Goal: Check status: Check status

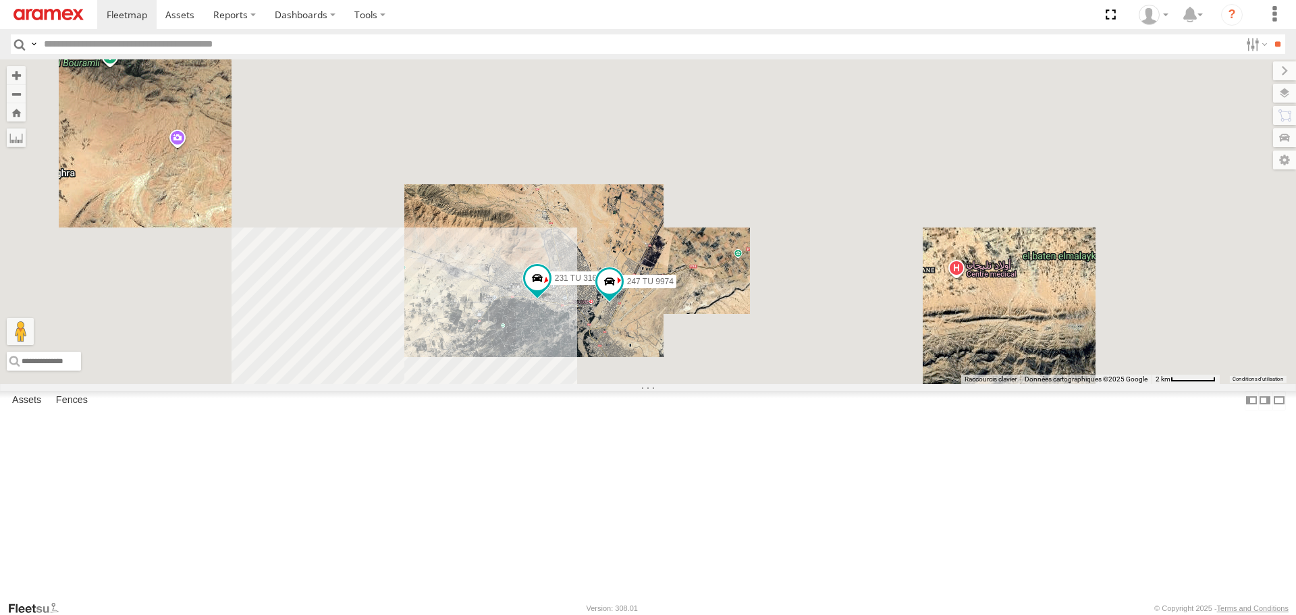
drag, startPoint x: 609, startPoint y: 450, endPoint x: 796, endPoint y: 404, distance: 192.7
click at [793, 384] on div "231 TU 3163 247 TU 9974" at bounding box center [648, 221] width 1296 height 324
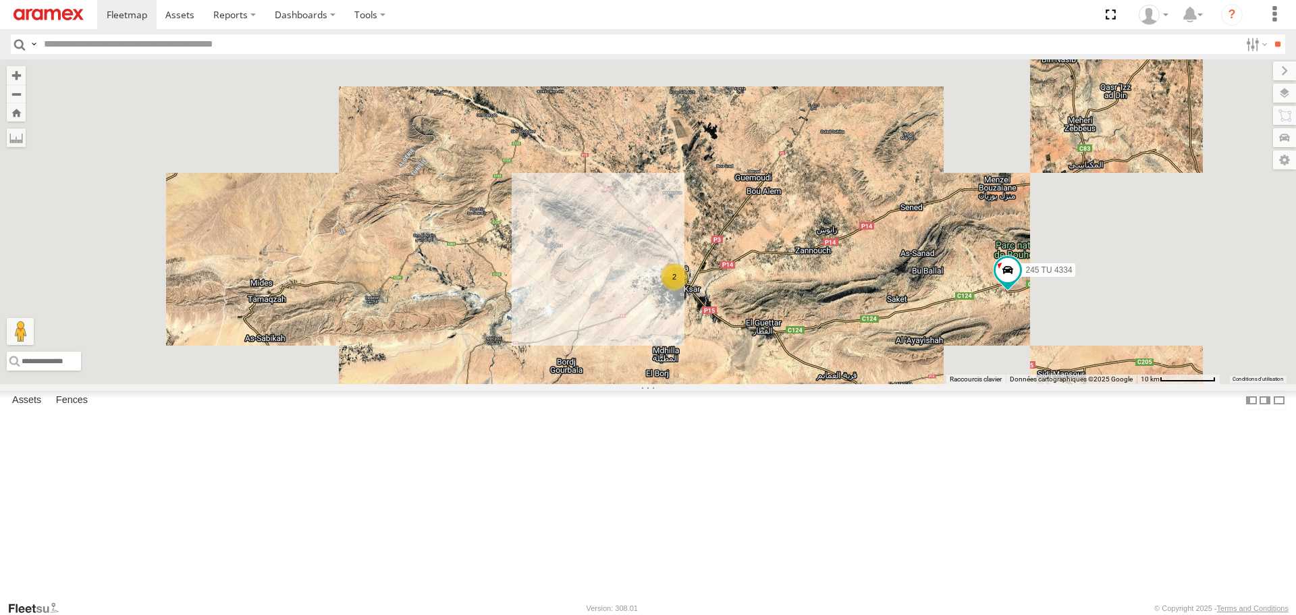
drag, startPoint x: 751, startPoint y: 365, endPoint x: 761, endPoint y: 463, distance: 99.1
click at [761, 384] on div "245 TU 4334 2 245 TU 9065" at bounding box center [648, 221] width 1296 height 324
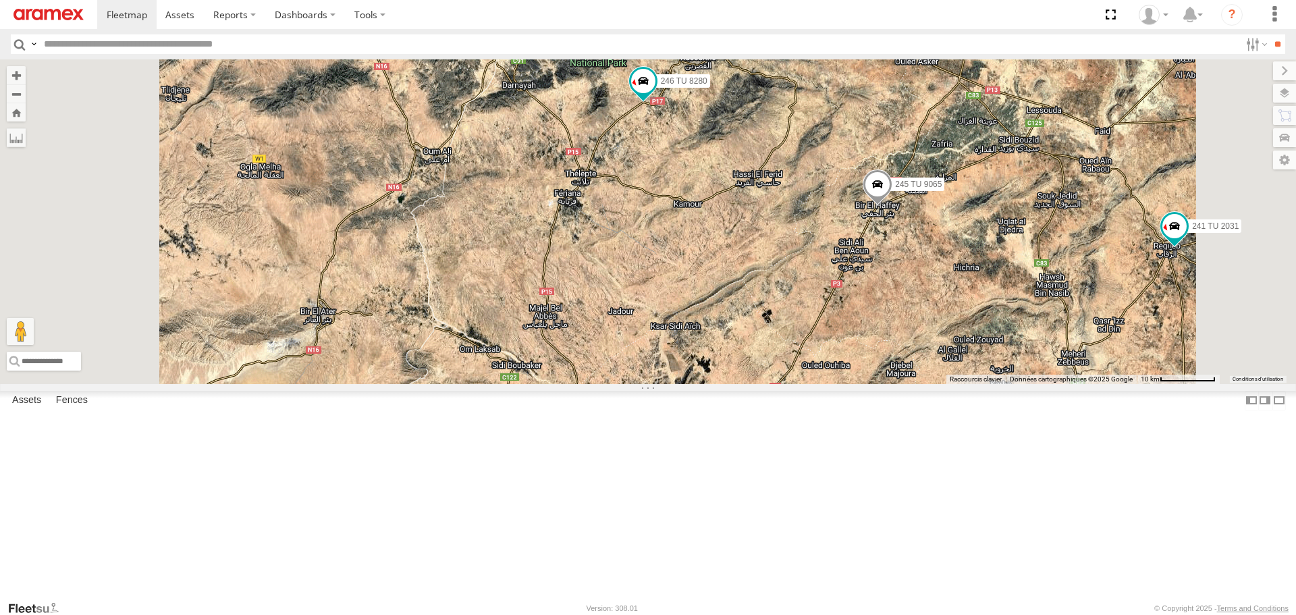
drag, startPoint x: 788, startPoint y: 397, endPoint x: 787, endPoint y: 404, distance: 6.8
click at [787, 384] on div "245 TU 4334 245 TU 9065 246 TU 8280 241 TU 2031 2" at bounding box center [648, 221] width 1296 height 324
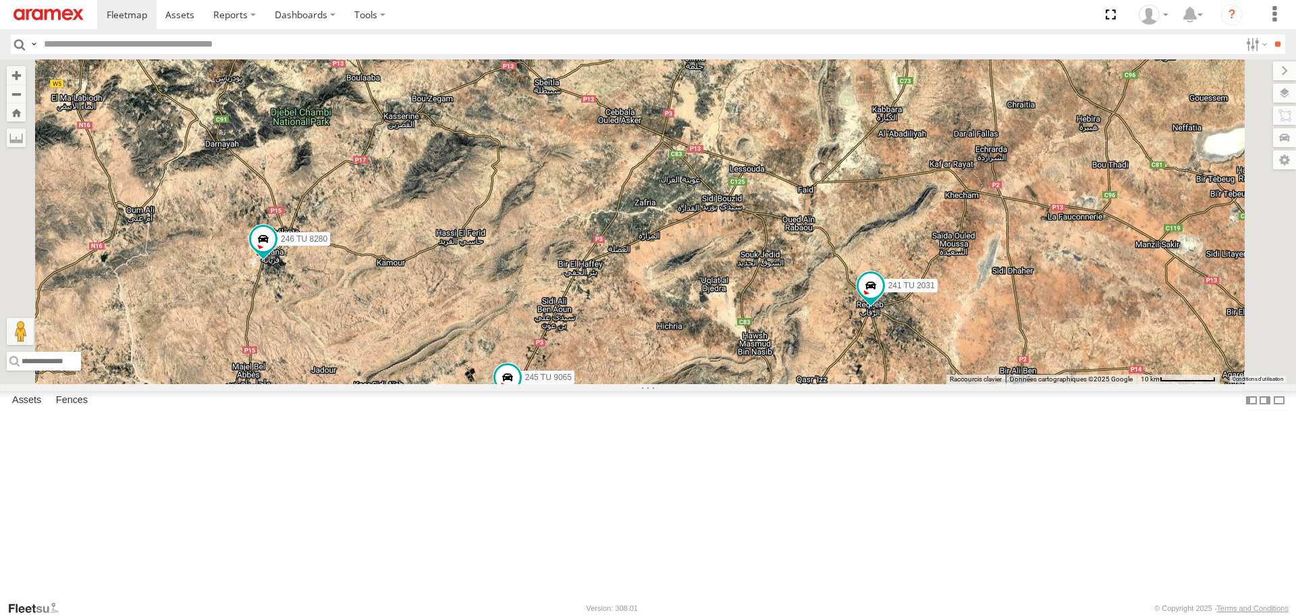
drag, startPoint x: 572, startPoint y: 361, endPoint x: 679, endPoint y: 367, distance: 107.6
click at [670, 367] on div "246 TU 8280 245 TU 9065 241 TU 2031" at bounding box center [648, 221] width 1296 height 324
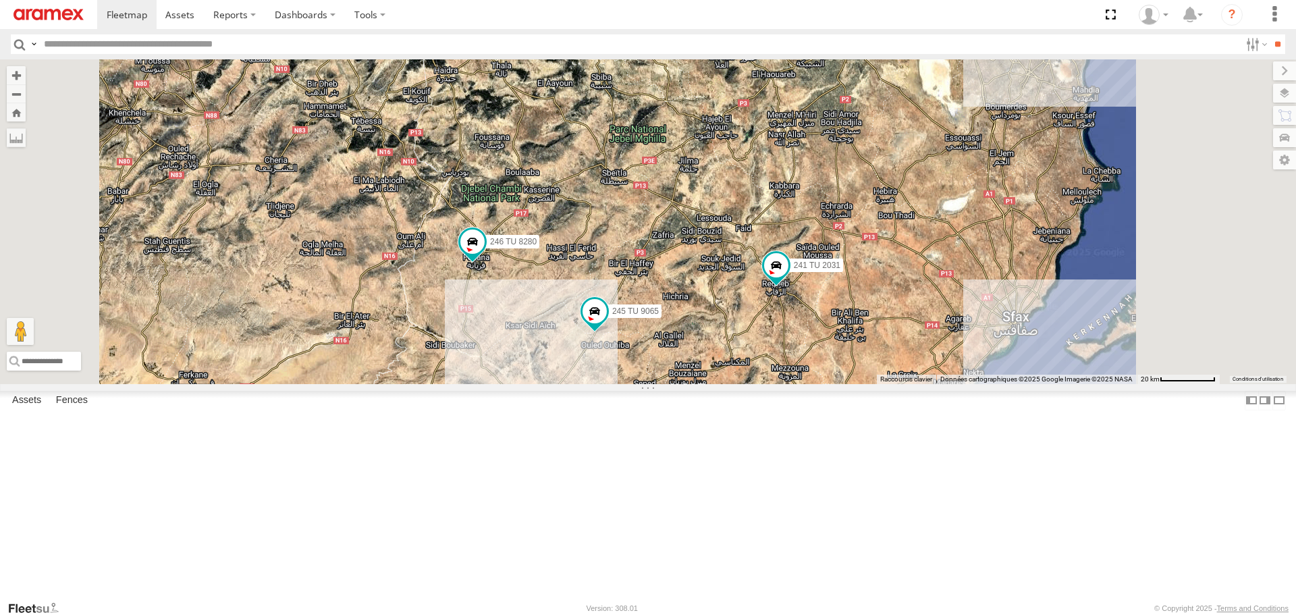
drag, startPoint x: 694, startPoint y: 456, endPoint x: 683, endPoint y: 334, distance: 122.7
click at [683, 338] on div "246 TU 8280 245 TU 9065 241 TU 2031 245 TU 4334 2 2" at bounding box center [648, 221] width 1296 height 324
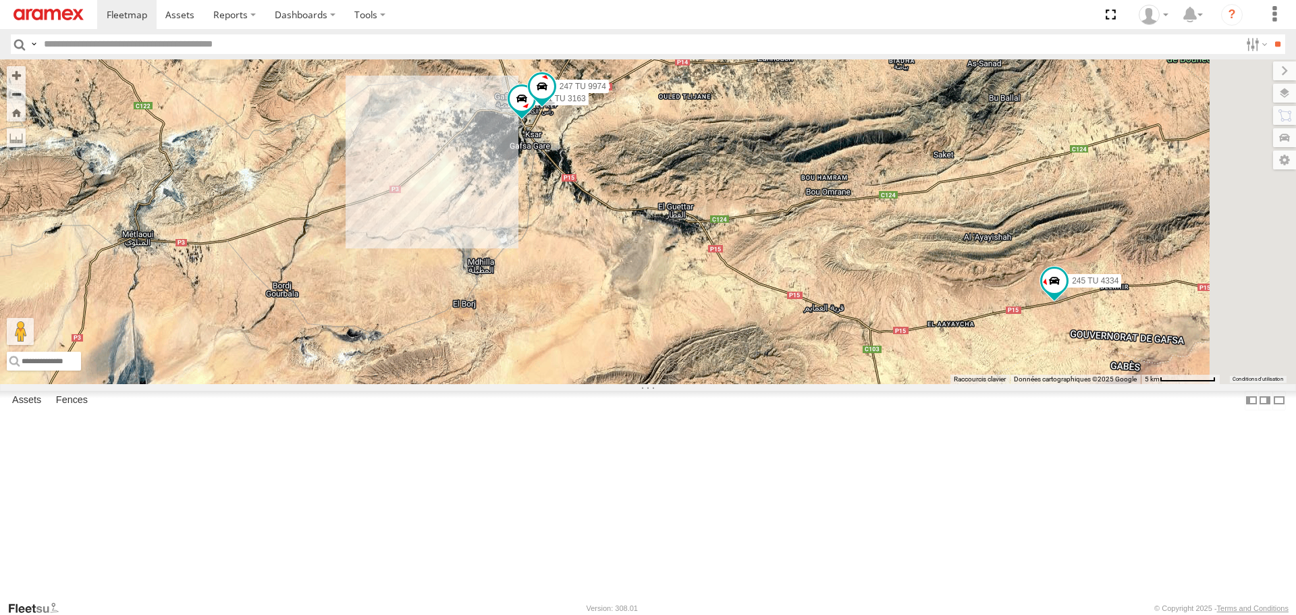
drag, startPoint x: 673, startPoint y: 280, endPoint x: 676, endPoint y: 343, distance: 62.9
click at [675, 339] on div "246 TU 8280 245 TU 9065 241 TU 2031 245 TU 4334 231 TU 3163 247 TU 9974" at bounding box center [648, 221] width 1296 height 324
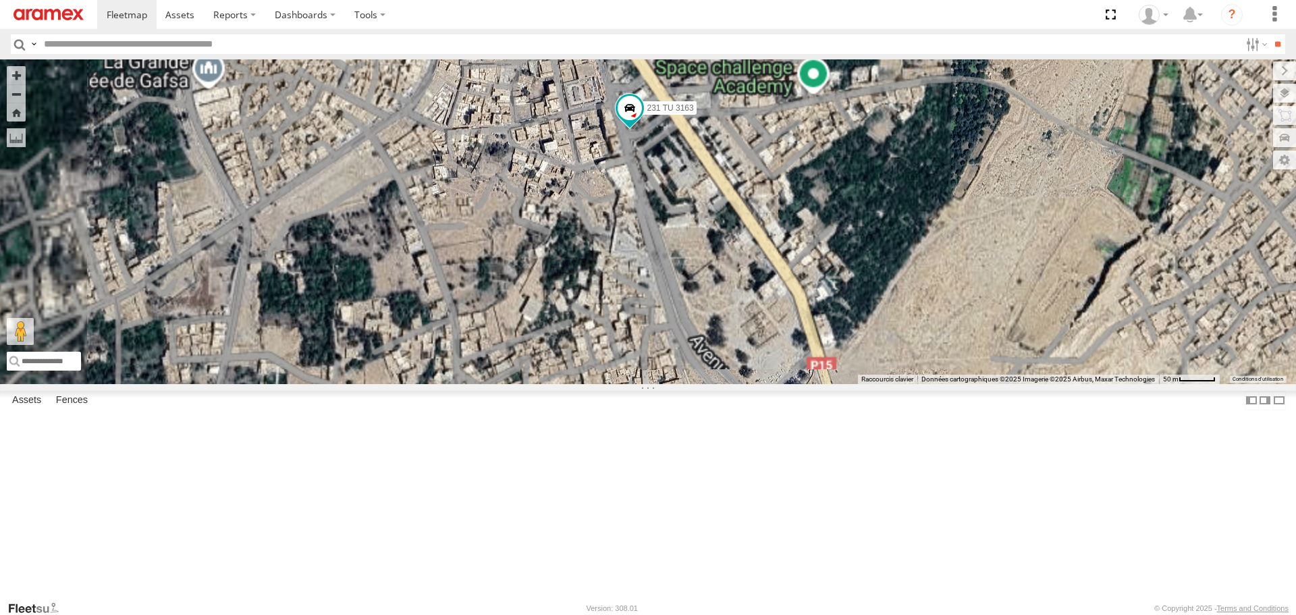
drag, startPoint x: 755, startPoint y: 273, endPoint x: 747, endPoint y: 331, distance: 57.9
click at [747, 330] on div "246 TU 8280 245 TU 9065 241 TU 2031 245 TU 4334 231 TU 3163 247 TU 9974" at bounding box center [648, 221] width 1296 height 324
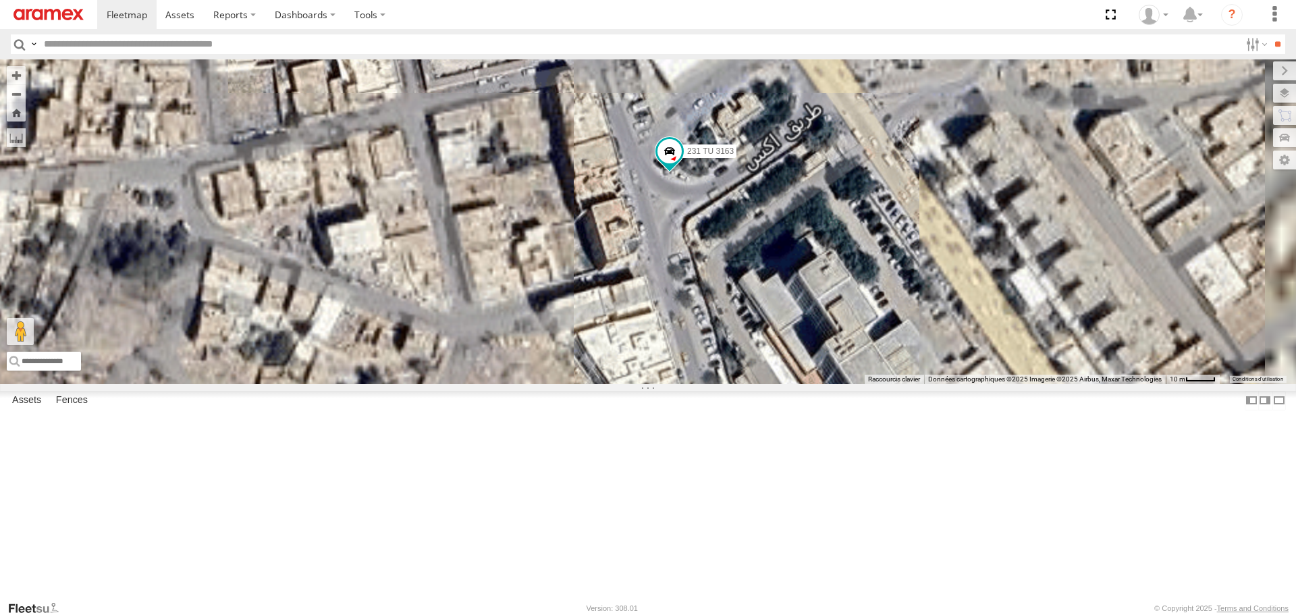
drag, startPoint x: 824, startPoint y: 312, endPoint x: 785, endPoint y: 357, distance: 59.8
click at [787, 357] on div "246 TU 8280 245 TU 9065 241 TU 2031 245 TU 4334 231 TU 3163 247 TU 9974" at bounding box center [648, 221] width 1296 height 324
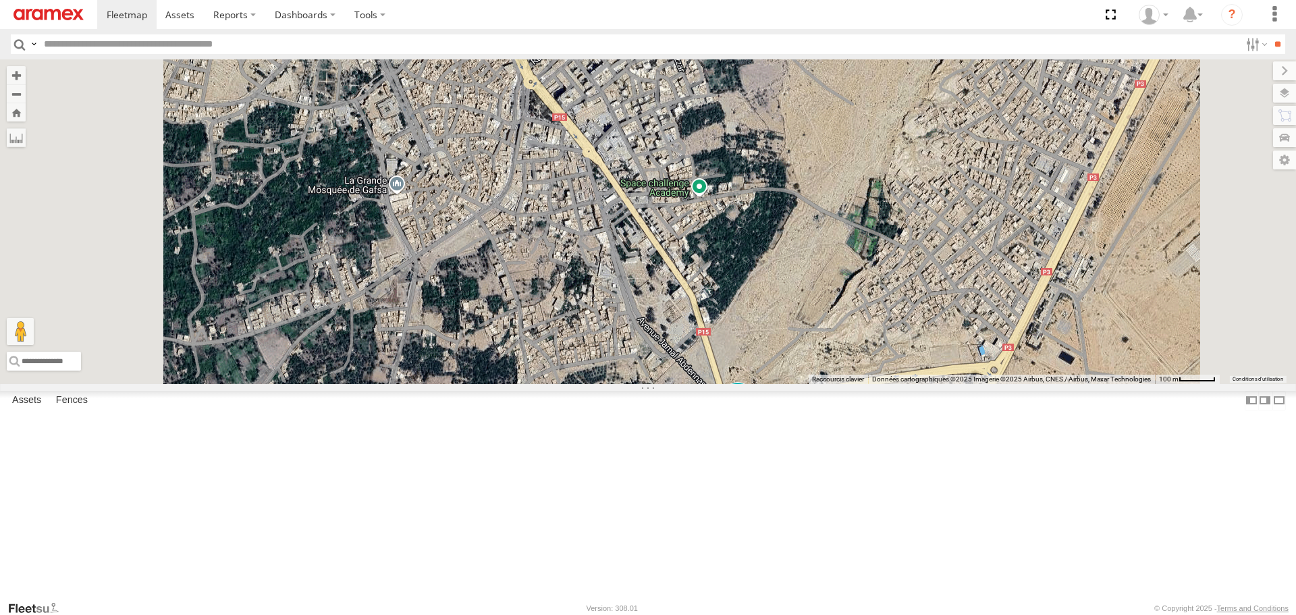
drag, startPoint x: 783, startPoint y: 411, endPoint x: 761, endPoint y: 292, distance: 120.9
click at [762, 293] on div "231 TU 3163" at bounding box center [648, 221] width 1296 height 324
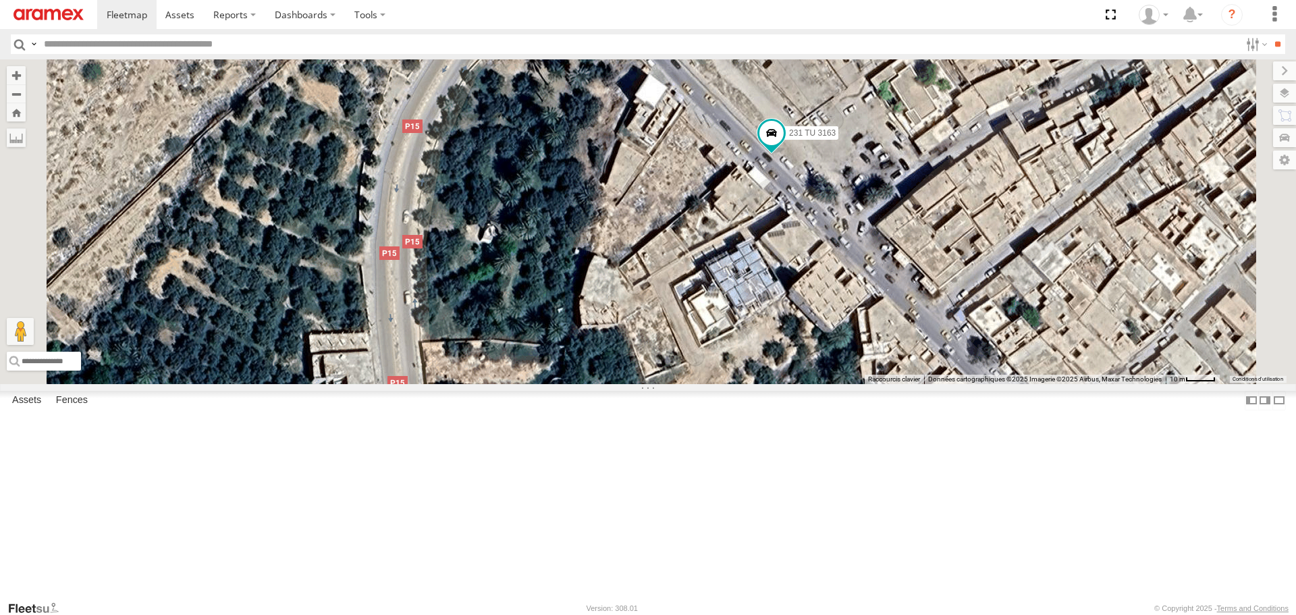
drag, startPoint x: 939, startPoint y: 334, endPoint x: 899, endPoint y: 333, distance: 40.5
click at [899, 333] on div "231 TU 3163" at bounding box center [648, 221] width 1296 height 324
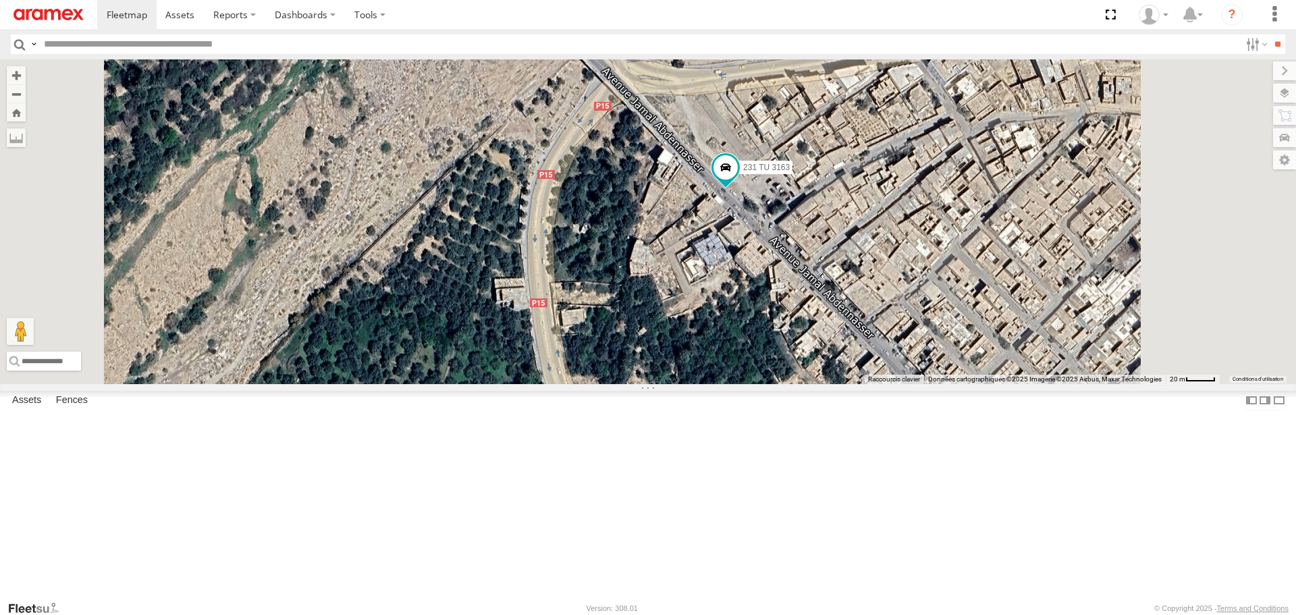
drag, startPoint x: 774, startPoint y: 272, endPoint x: 811, endPoint y: 346, distance: 83.0
click at [811, 346] on div "231 TU 3163" at bounding box center [648, 221] width 1296 height 324
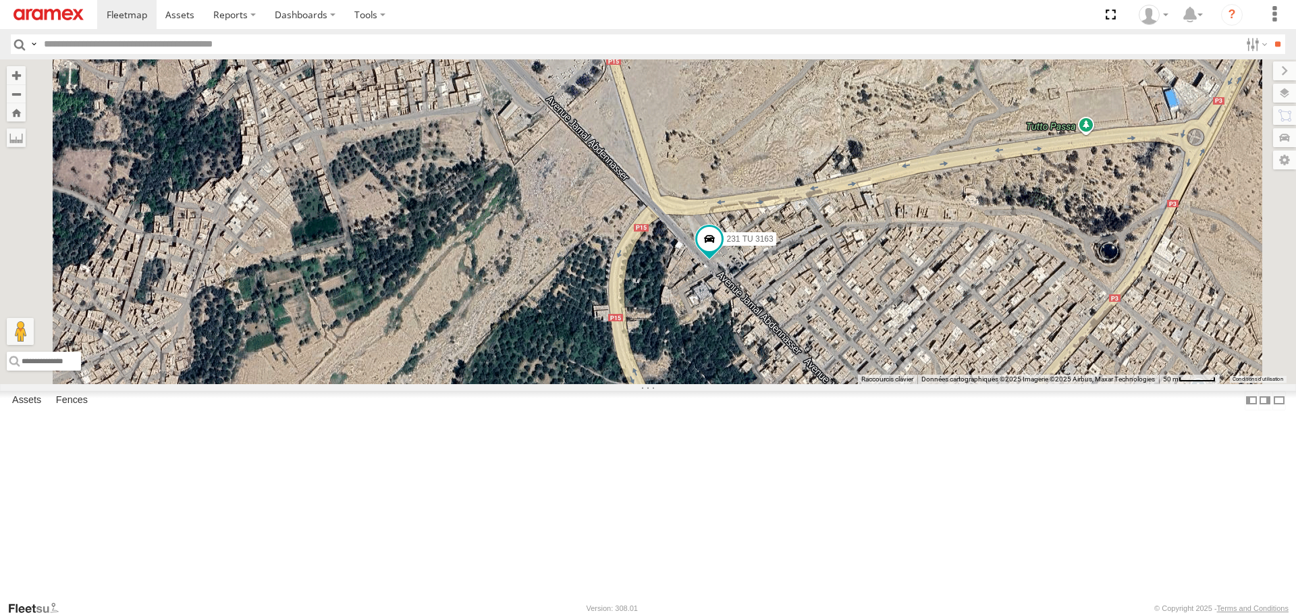
drag, startPoint x: 773, startPoint y: 322, endPoint x: 820, endPoint y: 382, distance: 76.5
click at [820, 382] on div "231 TU 3163" at bounding box center [648, 221] width 1296 height 324
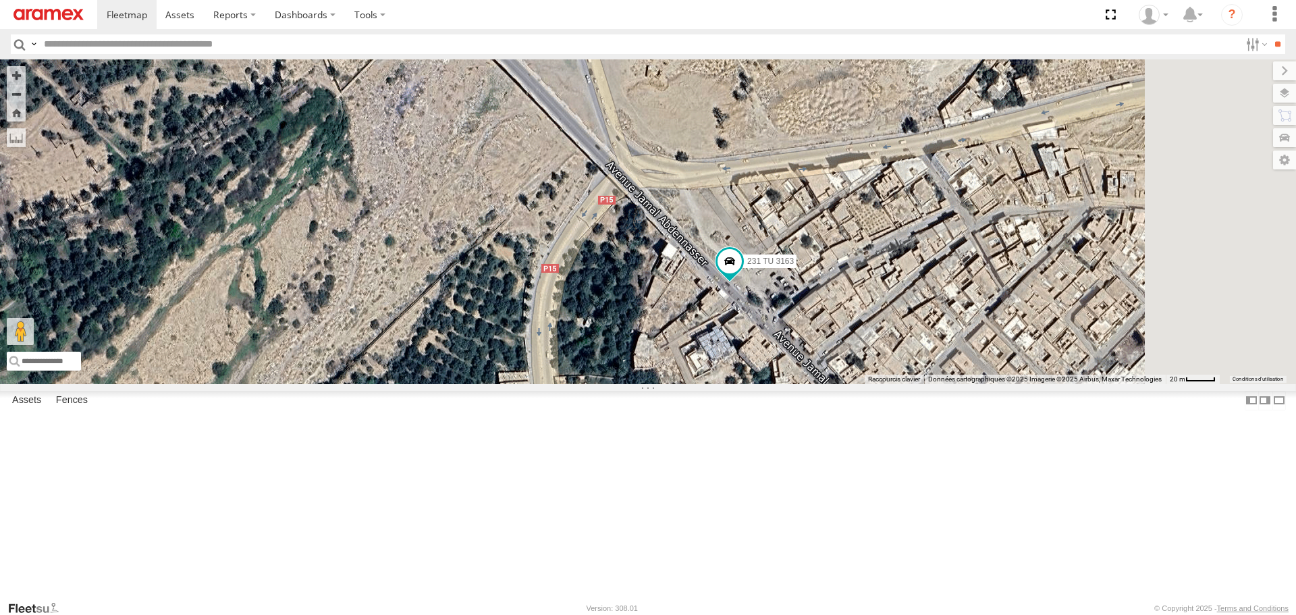
drag, startPoint x: 903, startPoint y: 451, endPoint x: 740, endPoint y: 384, distance: 176.5
click at [740, 384] on div "231 TU 3163" at bounding box center [648, 221] width 1296 height 324
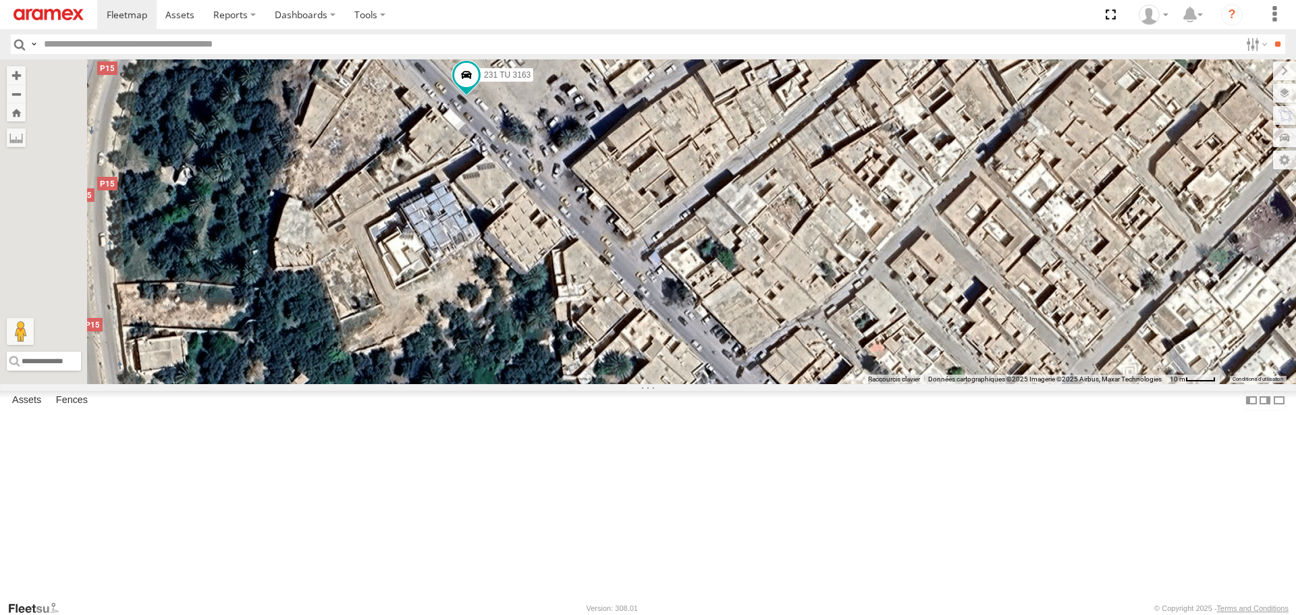
drag, startPoint x: 511, startPoint y: 257, endPoint x: 579, endPoint y: 288, distance: 74.3
click at [579, 288] on div "231 TU 3163" at bounding box center [648, 221] width 1296 height 324
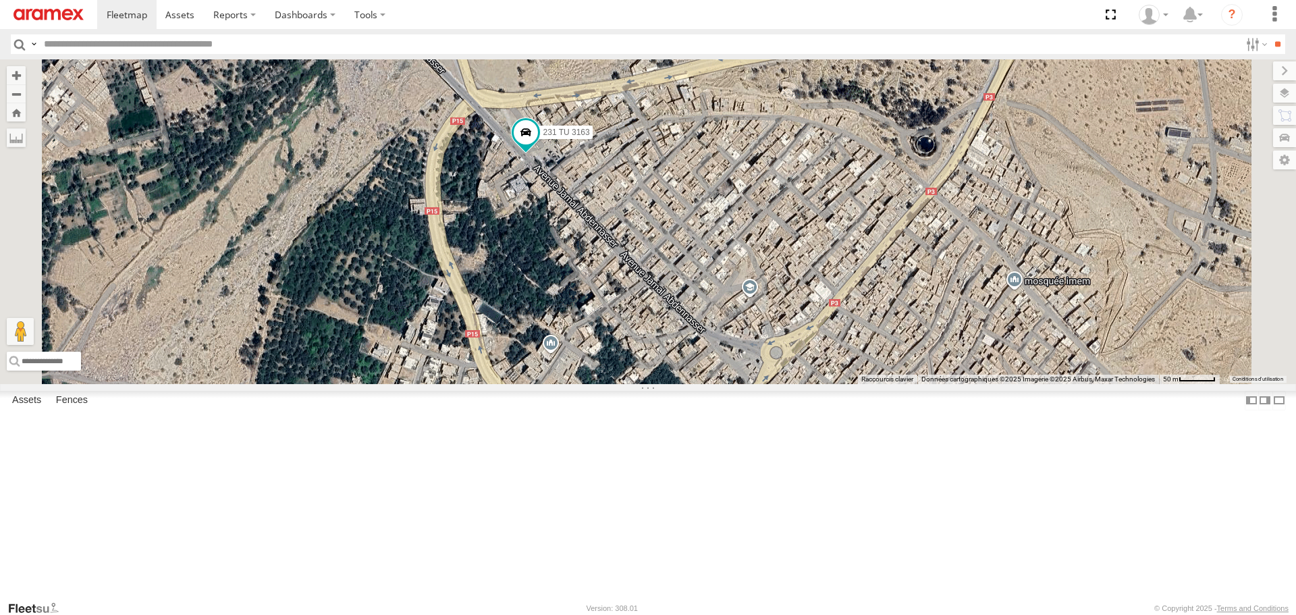
drag, startPoint x: 665, startPoint y: 345, endPoint x: 762, endPoint y: 351, distance: 96.7
click at [762, 351] on div "231 TU 3163 247 TU 9974" at bounding box center [648, 221] width 1296 height 324
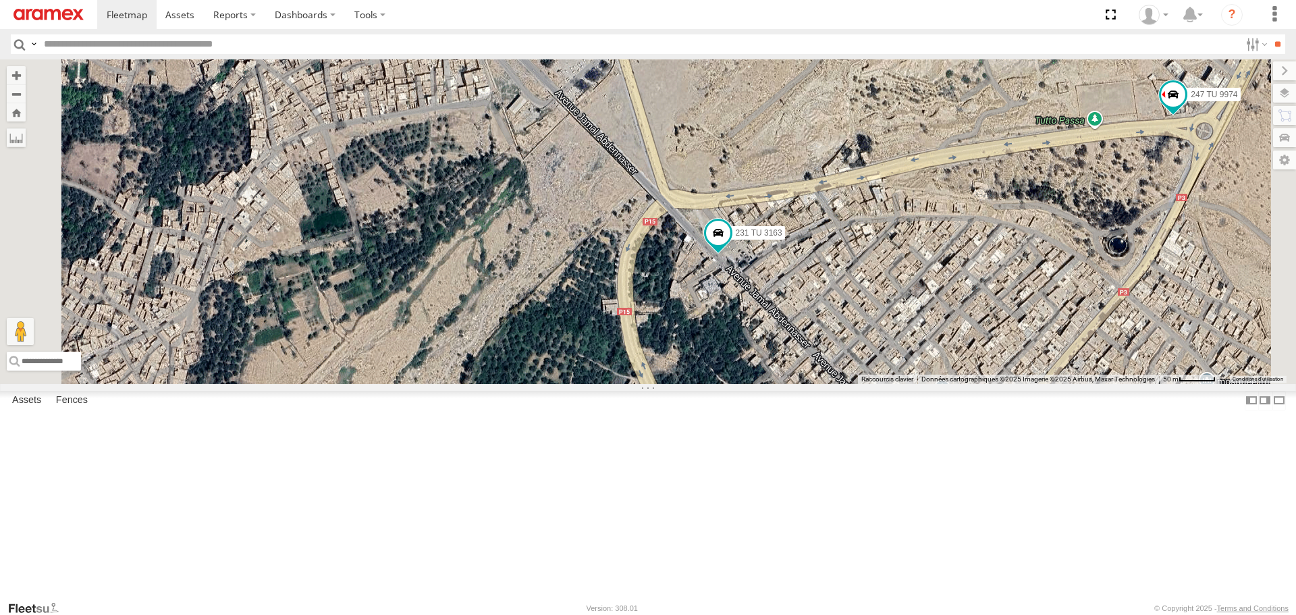
drag, startPoint x: 627, startPoint y: 321, endPoint x: 631, endPoint y: 327, distance: 7.3
click at [631, 327] on div "231 TU 3163 247 TU 9974" at bounding box center [648, 221] width 1296 height 324
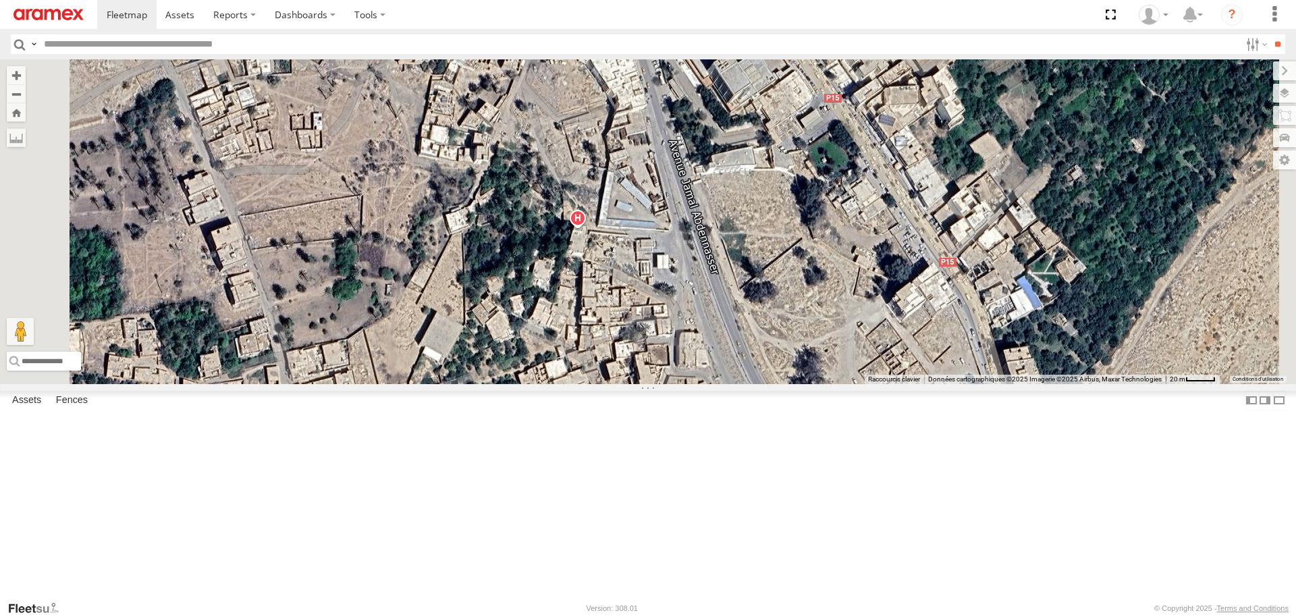
drag, startPoint x: 735, startPoint y: 199, endPoint x: 742, endPoint y: 373, distance: 174.4
click at [742, 373] on div "231 TU 3163 247 TU 9974" at bounding box center [648, 221] width 1296 height 324
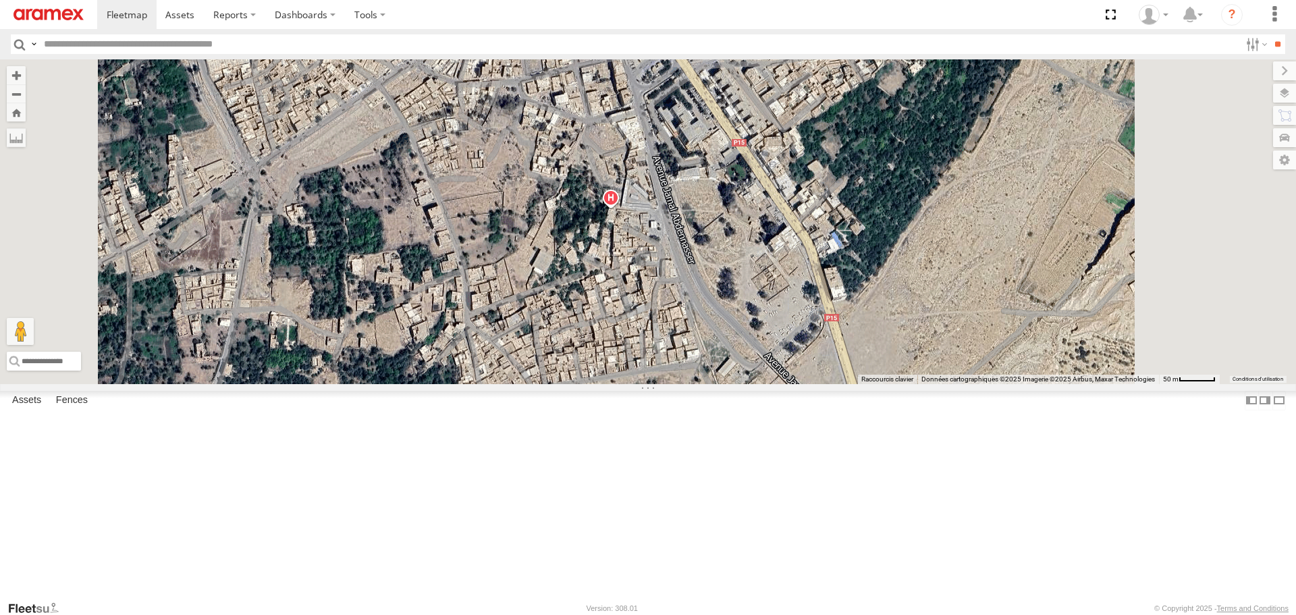
drag, startPoint x: 781, startPoint y: 264, endPoint x: 808, endPoint y: 331, distance: 71.8
click at [808, 331] on div "231 TU 3163 247 TU 9974" at bounding box center [648, 221] width 1296 height 324
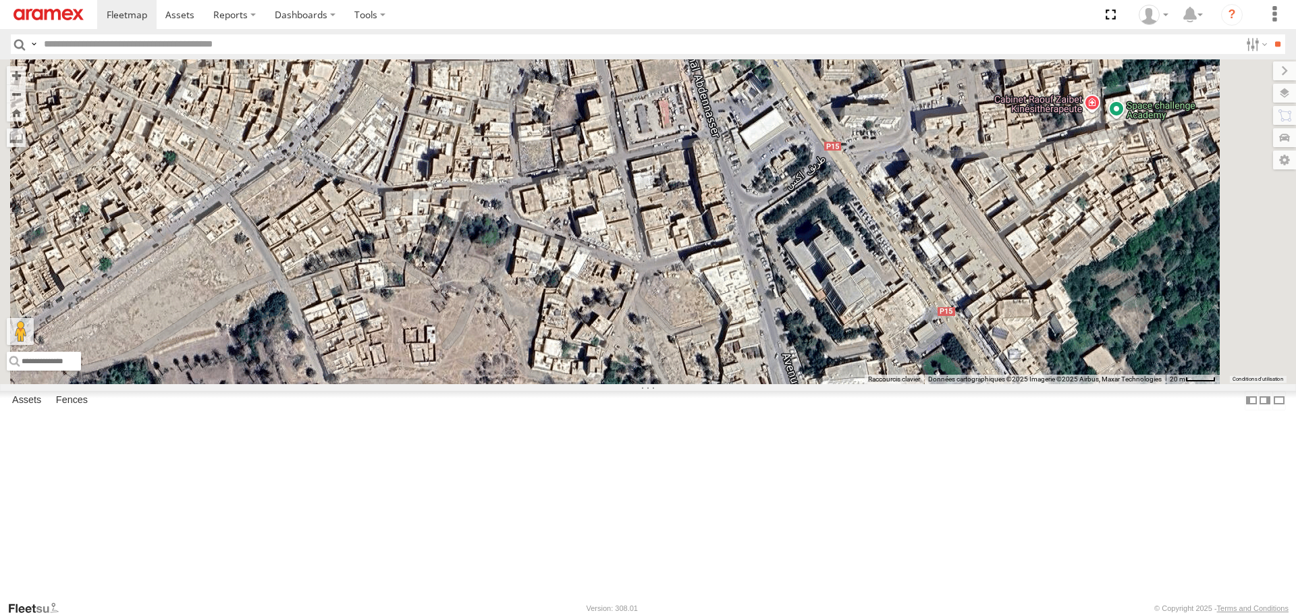
drag, startPoint x: 829, startPoint y: 394, endPoint x: 792, endPoint y: 272, distance: 127.7
click at [793, 273] on div "231 TU 3163 247 TU 9974" at bounding box center [648, 221] width 1296 height 324
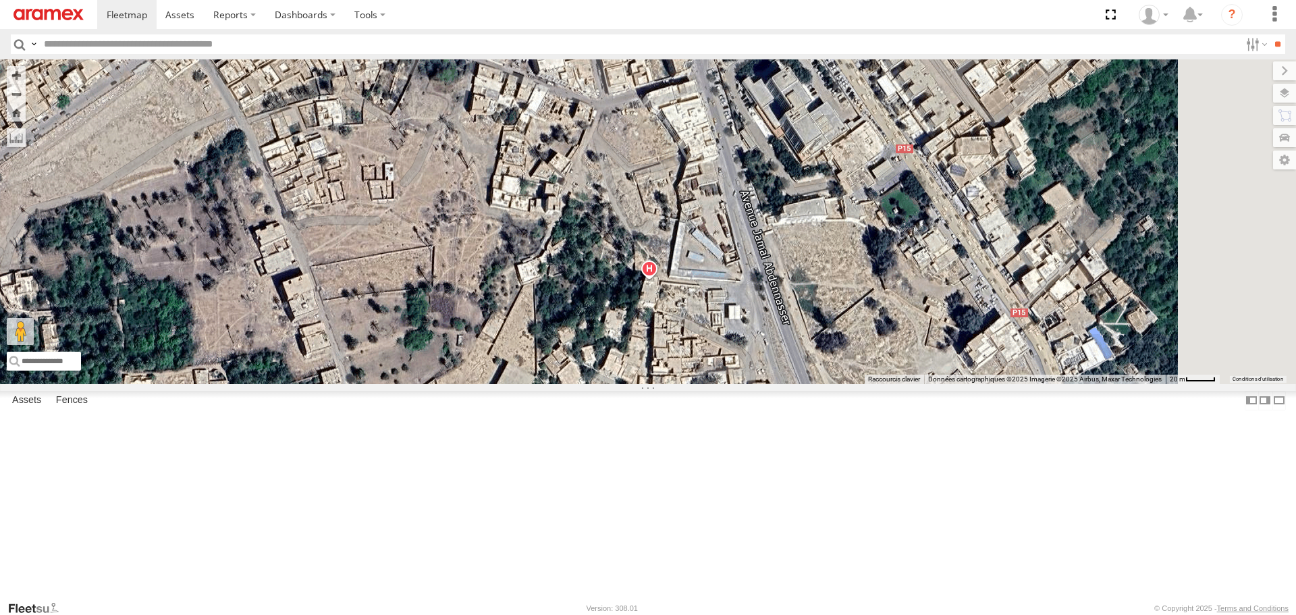
click at [820, 378] on div "231 TU 3163 247 TU 9974" at bounding box center [648, 221] width 1296 height 324
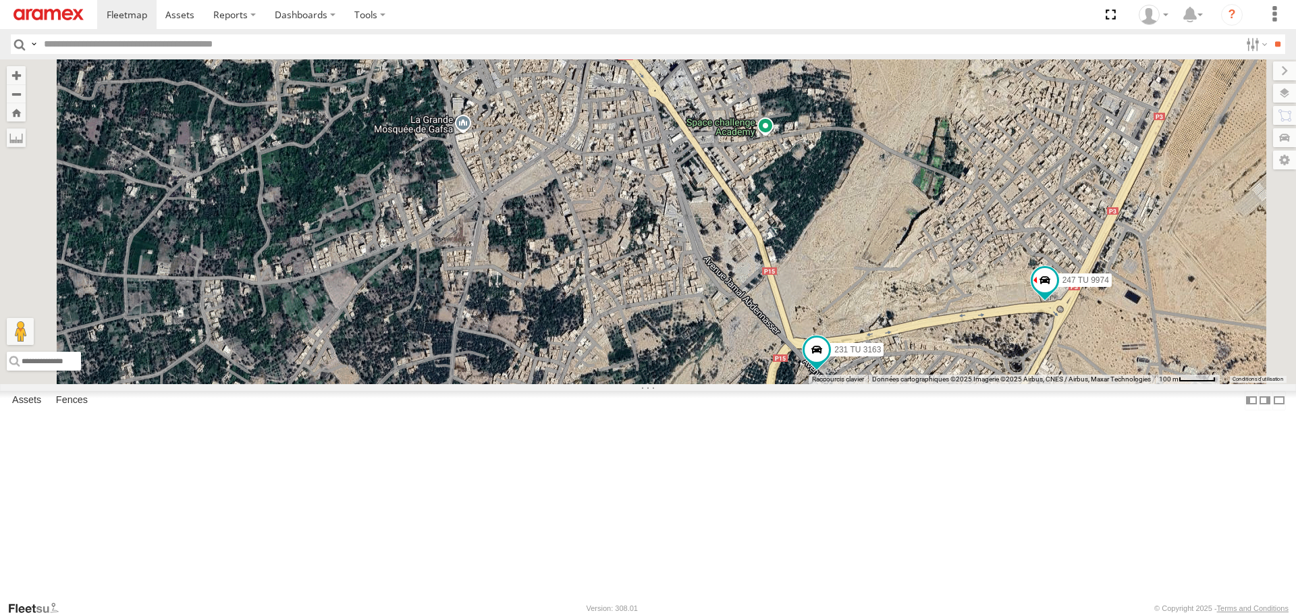
drag, startPoint x: 875, startPoint y: 418, endPoint x: 795, endPoint y: 302, distance: 140.7
click at [797, 305] on div "231 TU 3163 247 TU 9974" at bounding box center [648, 221] width 1296 height 324
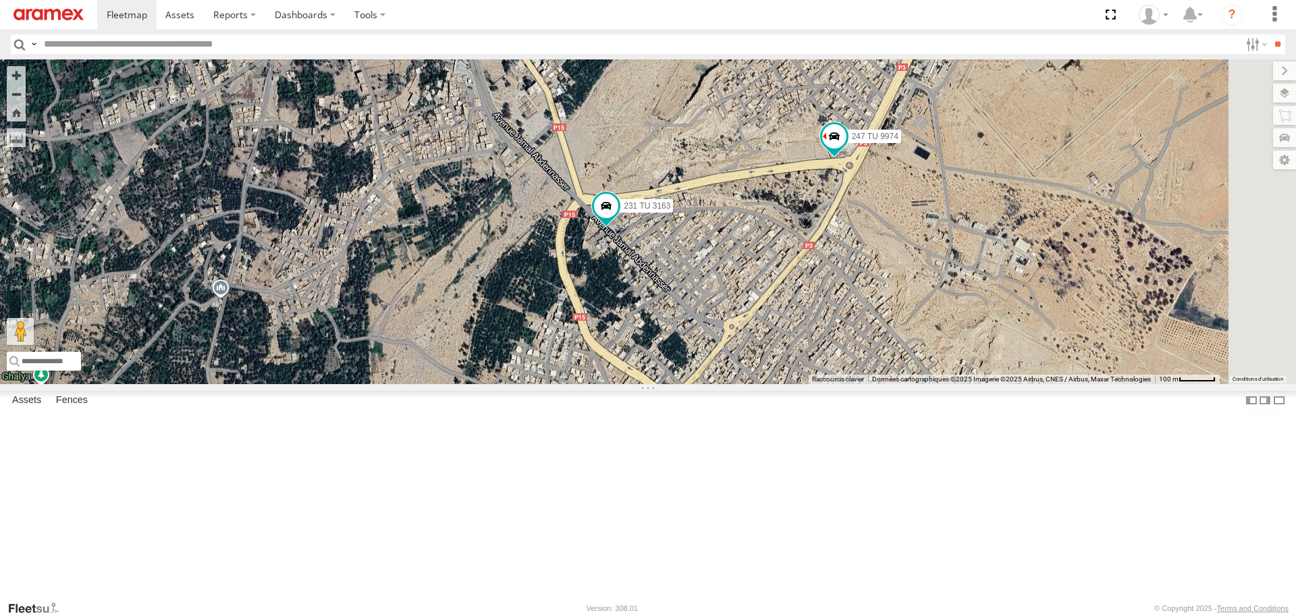
drag, startPoint x: 795, startPoint y: 302, endPoint x: 686, endPoint y: 334, distance: 113.2
click at [686, 334] on div "231 TU 3163 247 TU 9974" at bounding box center [648, 221] width 1296 height 324
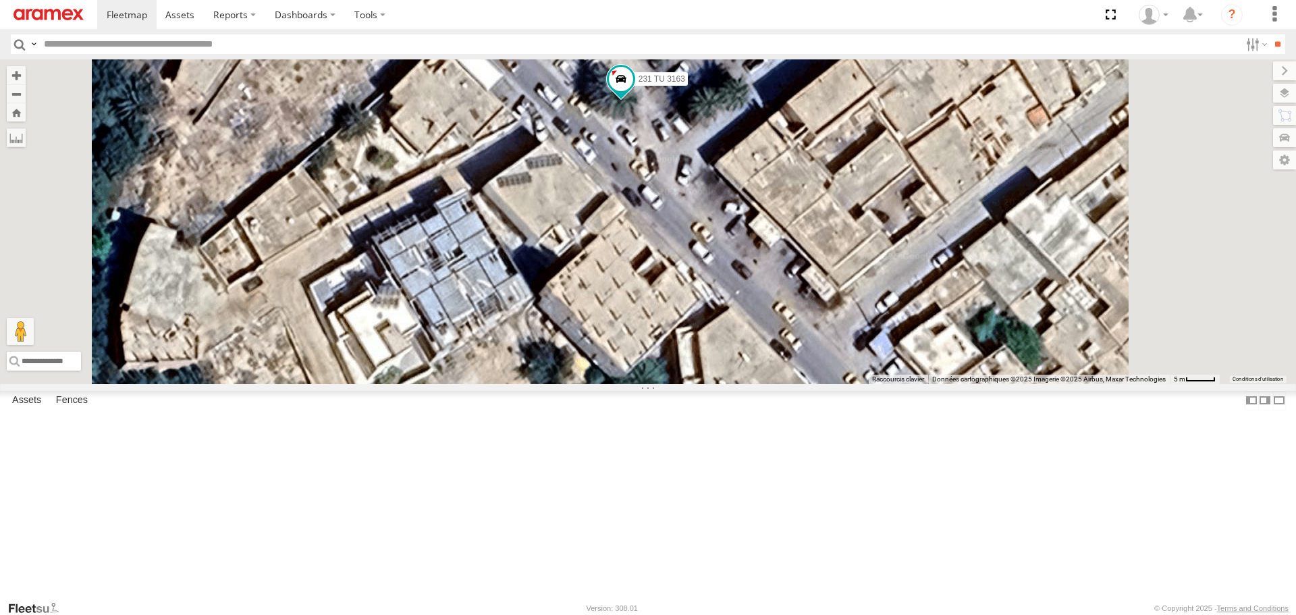
drag, startPoint x: 810, startPoint y: 255, endPoint x: 778, endPoint y: 327, distance: 78.3
click at [778, 327] on div "231 TU 3163 247 TU 9974" at bounding box center [648, 221] width 1296 height 324
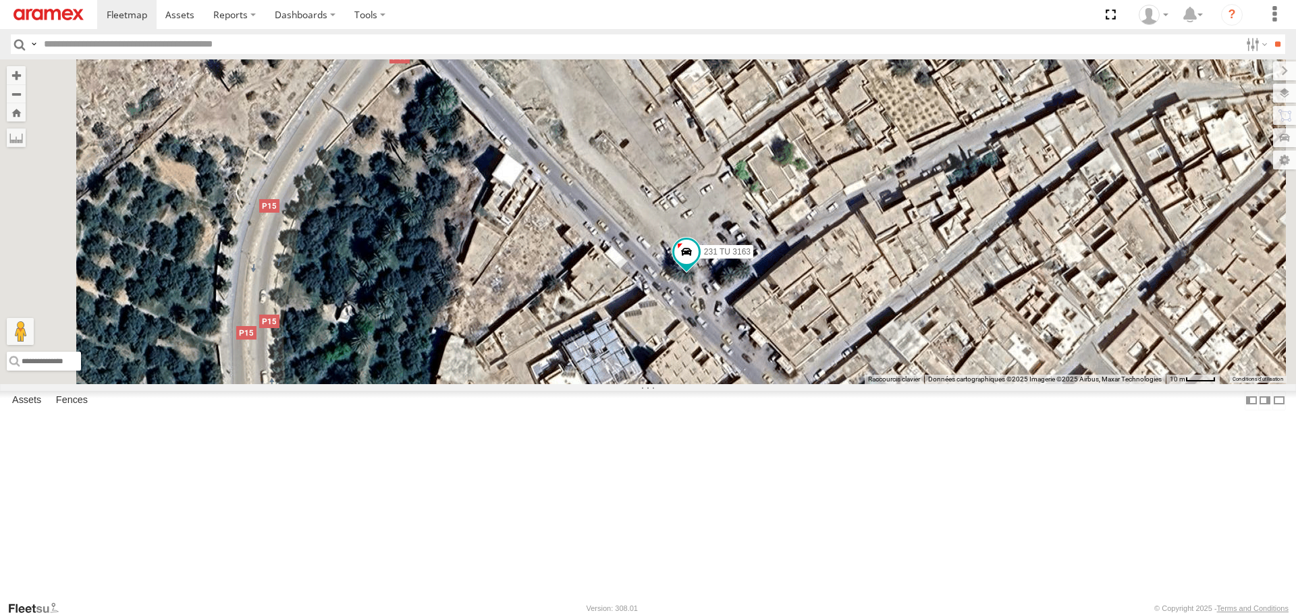
drag, startPoint x: 664, startPoint y: 273, endPoint x: 762, endPoint y: 330, distance: 112.6
click at [762, 330] on div "231 TU 3163 247 TU 9974" at bounding box center [648, 221] width 1296 height 324
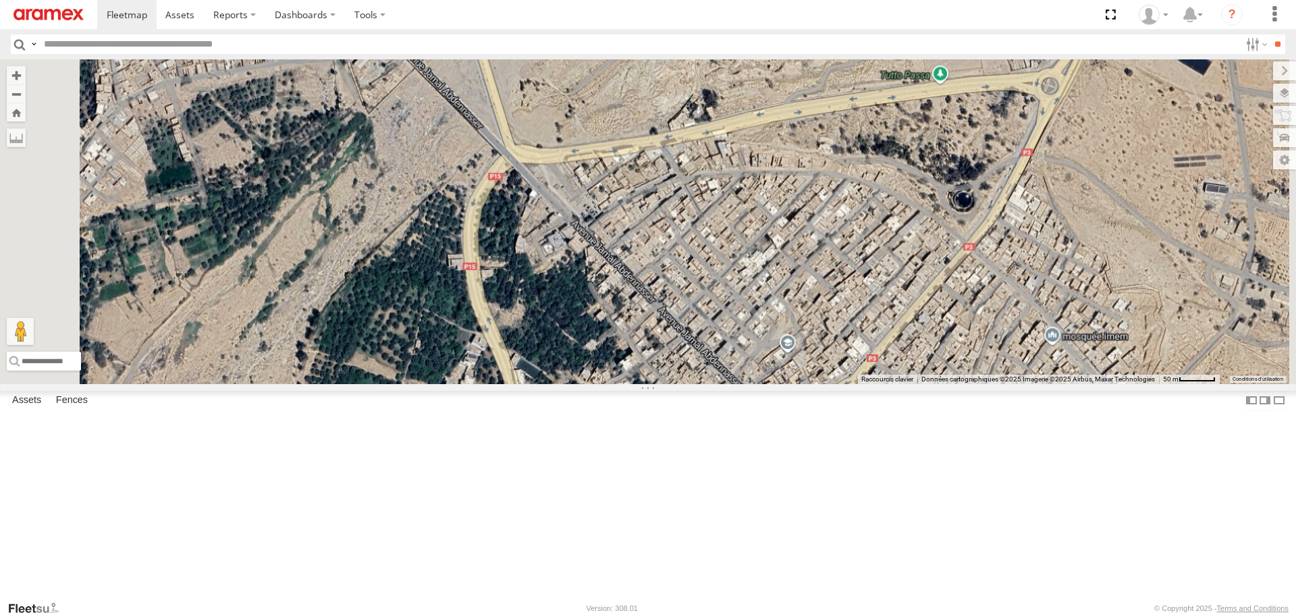
drag, startPoint x: 614, startPoint y: 272, endPoint x: 673, endPoint y: 319, distance: 75.9
click at [673, 319] on div at bounding box center [648, 221] width 1296 height 324
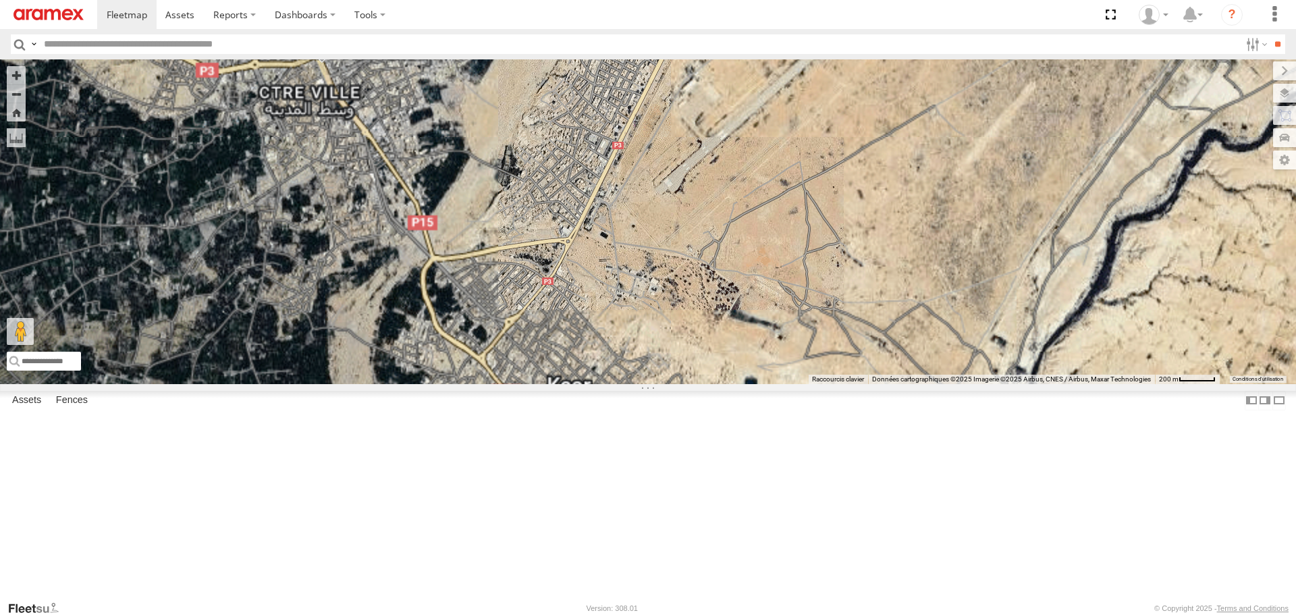
drag, startPoint x: 816, startPoint y: 204, endPoint x: 804, endPoint y: 281, distance: 77.8
click at [804, 264] on div "231 TU 3163 247 TU 9974" at bounding box center [648, 221] width 1296 height 324
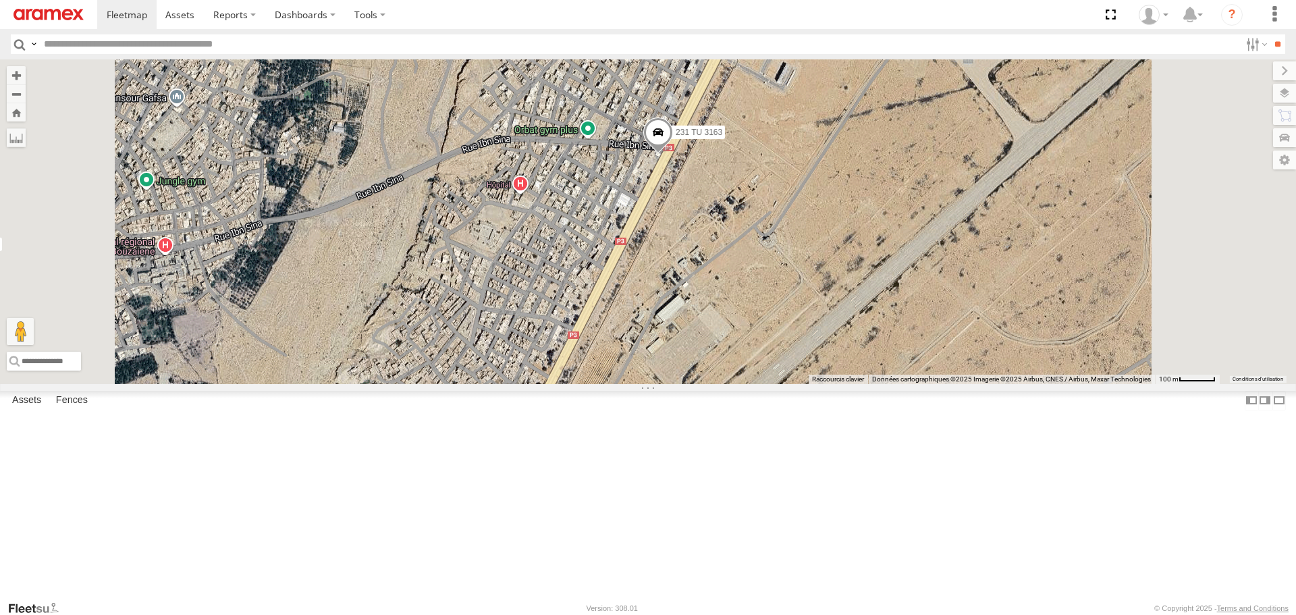
drag, startPoint x: 822, startPoint y: 232, endPoint x: 793, endPoint y: 363, distance: 134.3
click at [793, 357] on div "231 TU 3163 247 TU 9974" at bounding box center [648, 221] width 1296 height 324
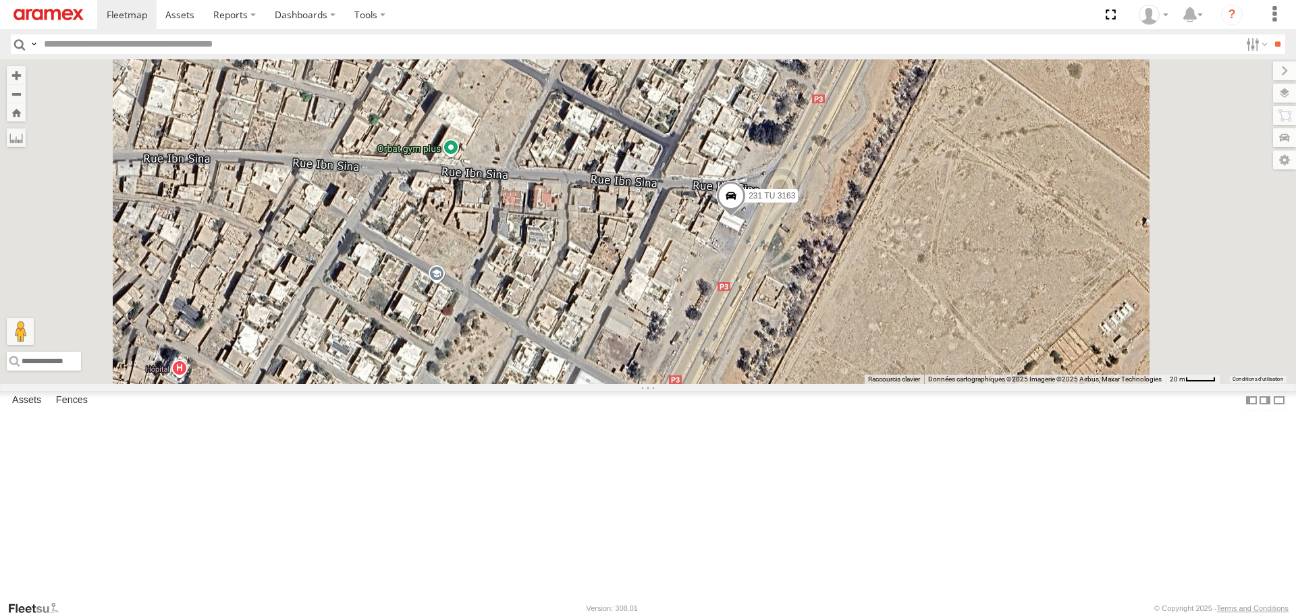
drag, startPoint x: 808, startPoint y: 405, endPoint x: 793, endPoint y: 421, distance: 22.4
click at [793, 384] on div "231 TU 3163 247 TU 9974" at bounding box center [648, 221] width 1296 height 324
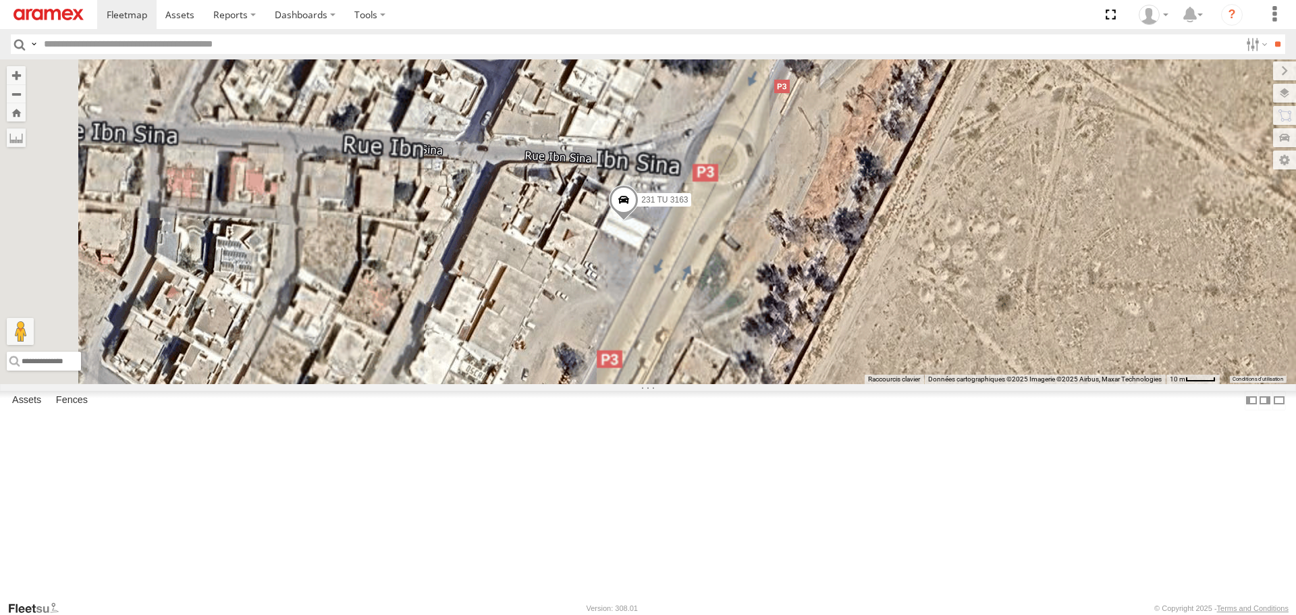
drag, startPoint x: 792, startPoint y: 477, endPoint x: 835, endPoint y: 325, distance: 157.9
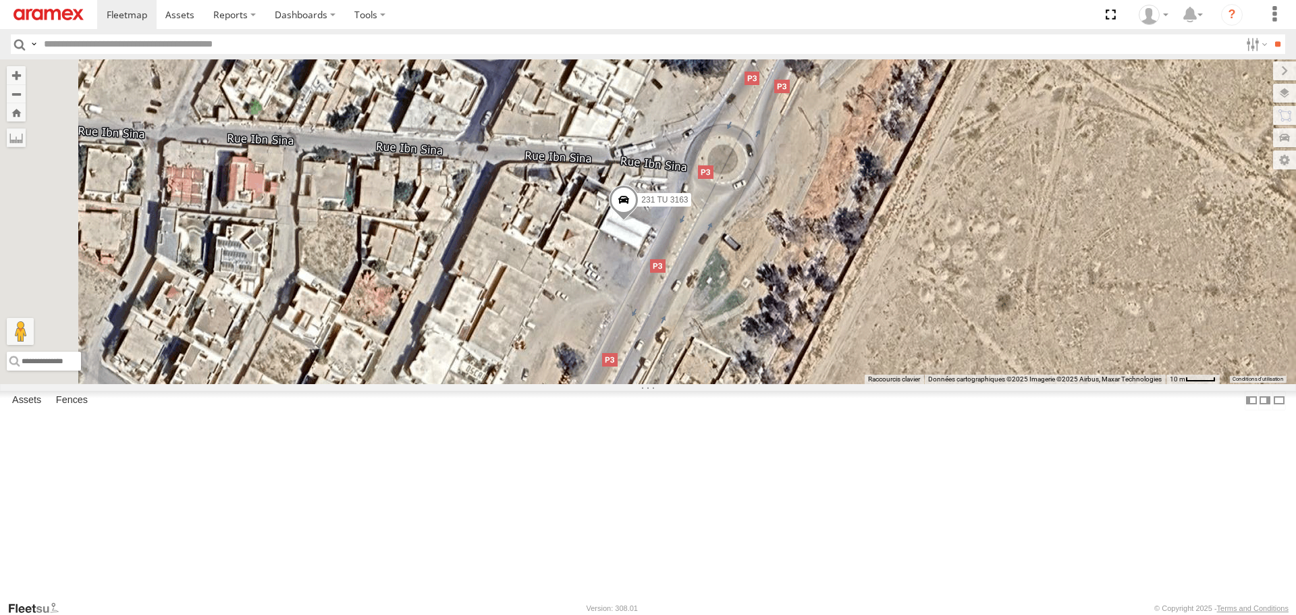
click at [835, 326] on div "231 TU 3163 247 TU 9974" at bounding box center [648, 221] width 1296 height 324
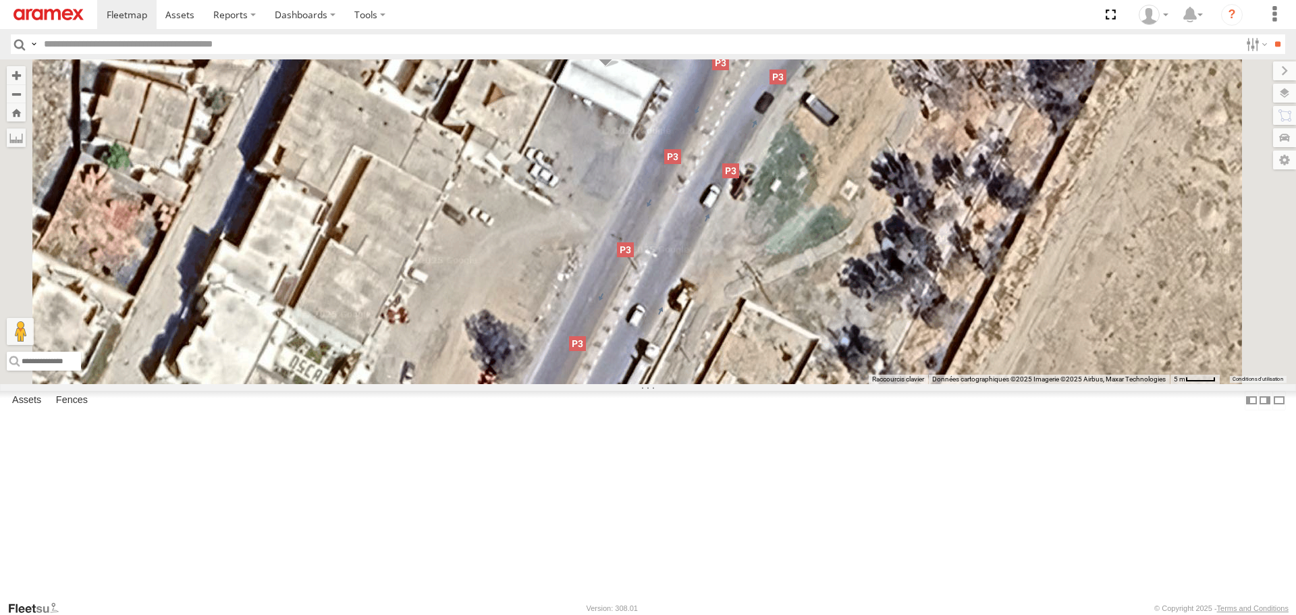
drag, startPoint x: 812, startPoint y: 267, endPoint x: 802, endPoint y: 313, distance: 46.2
click at [802, 313] on div "231 TU 3163 247 TU 9974" at bounding box center [648, 221] width 1296 height 324
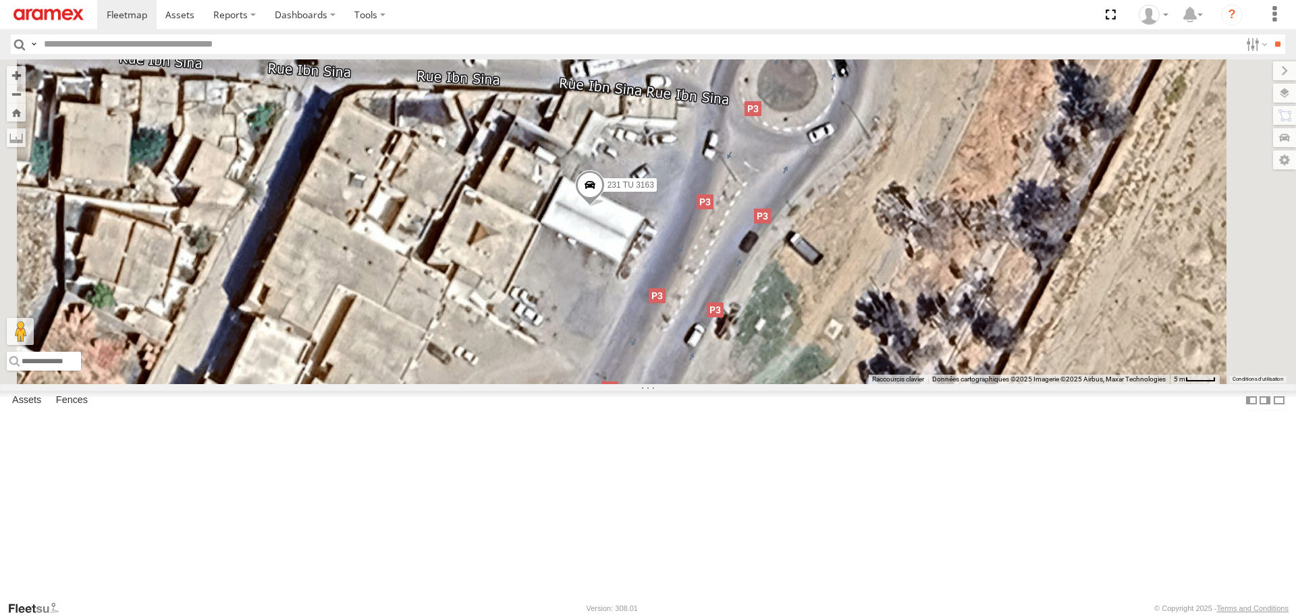
drag, startPoint x: 726, startPoint y: 277, endPoint x: 721, endPoint y: 361, distance: 84.5
click at [721, 361] on div "231 TU 3163 247 TU 9974" at bounding box center [648, 221] width 1296 height 324
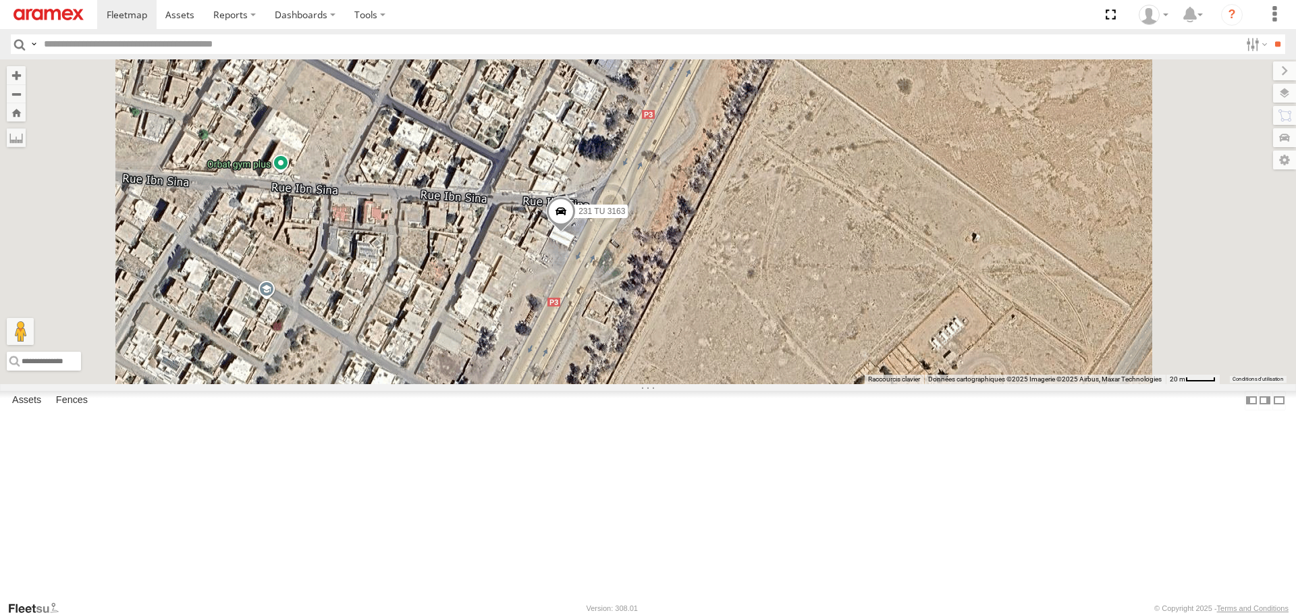
drag, startPoint x: 661, startPoint y: 396, endPoint x: 695, endPoint y: 379, distance: 38.7
click at [694, 379] on div "231 TU 3163 247 TU 9974" at bounding box center [648, 221] width 1296 height 324
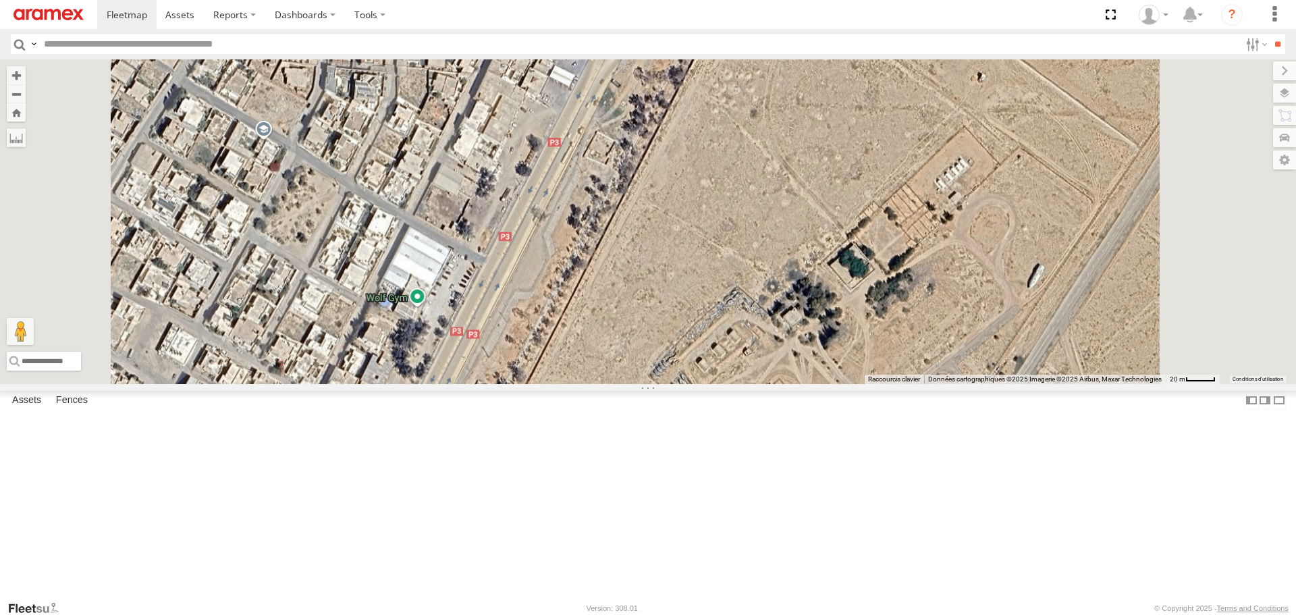
drag, startPoint x: 539, startPoint y: 488, endPoint x: 652, endPoint y: 297, distance: 221.9
click at [631, 322] on div "231 TU 3163 247 TU 9974" at bounding box center [648, 221] width 1296 height 324
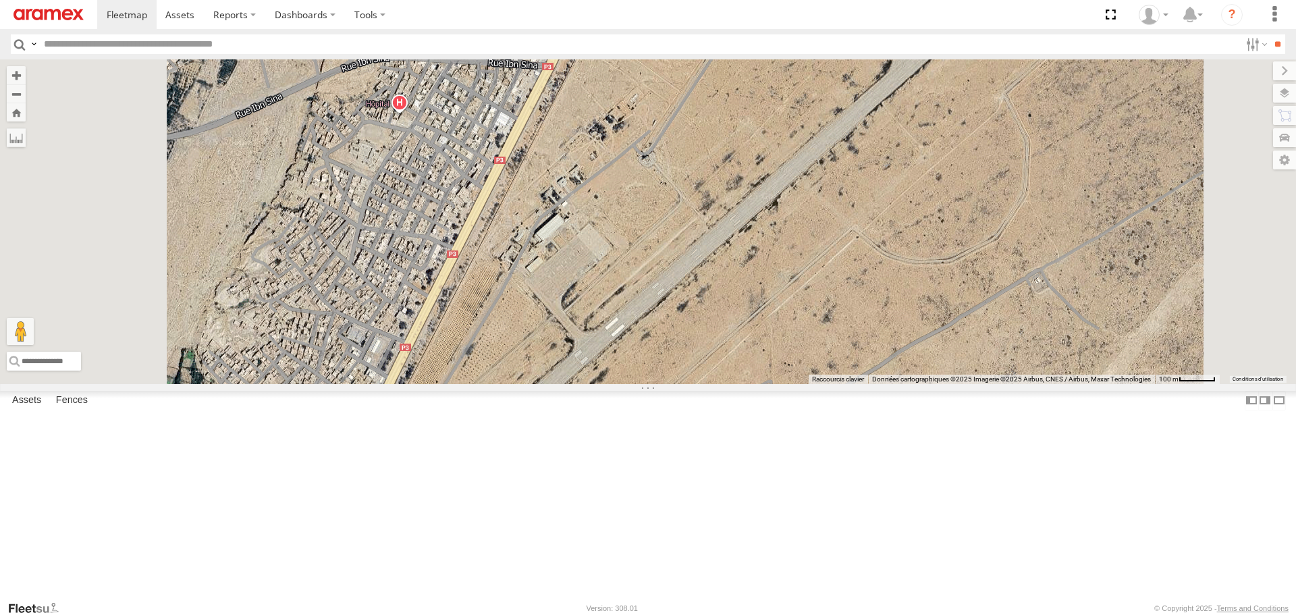
drag, startPoint x: 538, startPoint y: 421, endPoint x: 633, endPoint y: 253, distance: 192.9
click at [613, 276] on div "231 TU 3163 247 TU 9974" at bounding box center [648, 221] width 1296 height 324
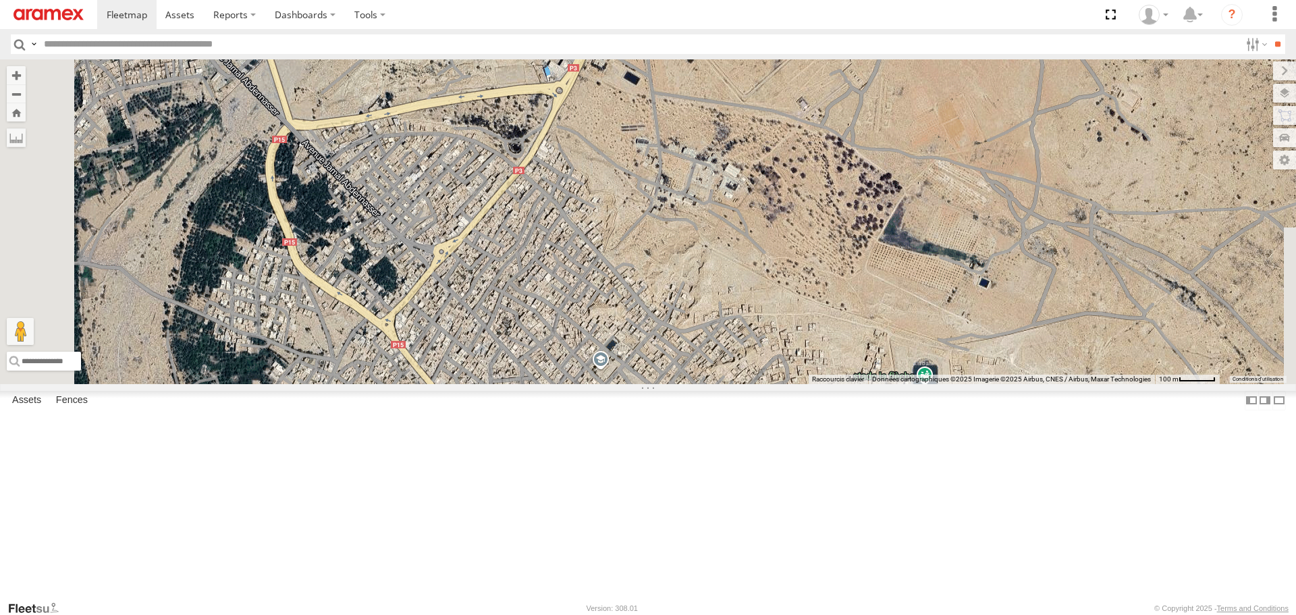
drag, startPoint x: 630, startPoint y: 208, endPoint x: 617, endPoint y: 269, distance: 62.1
click at [617, 269] on div "231 TU 3163 247 TU 9974" at bounding box center [648, 221] width 1296 height 324
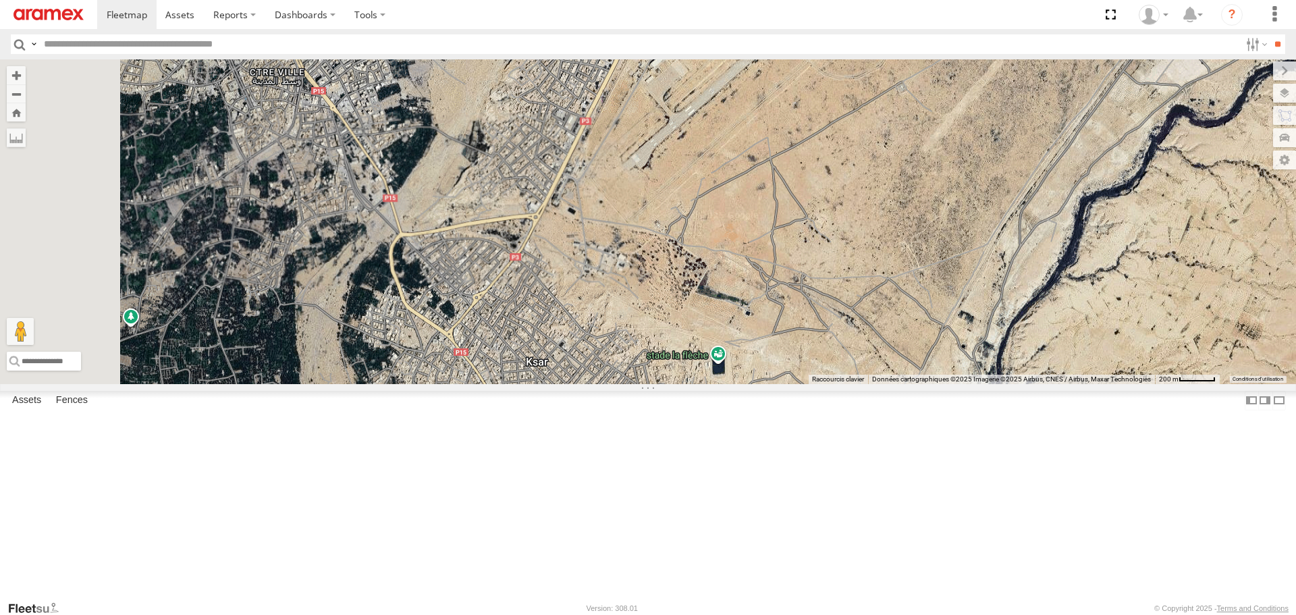
drag, startPoint x: 498, startPoint y: 365, endPoint x: 622, endPoint y: 417, distance: 134.4
click at [621, 384] on div "245 TU 9065" at bounding box center [648, 221] width 1296 height 324
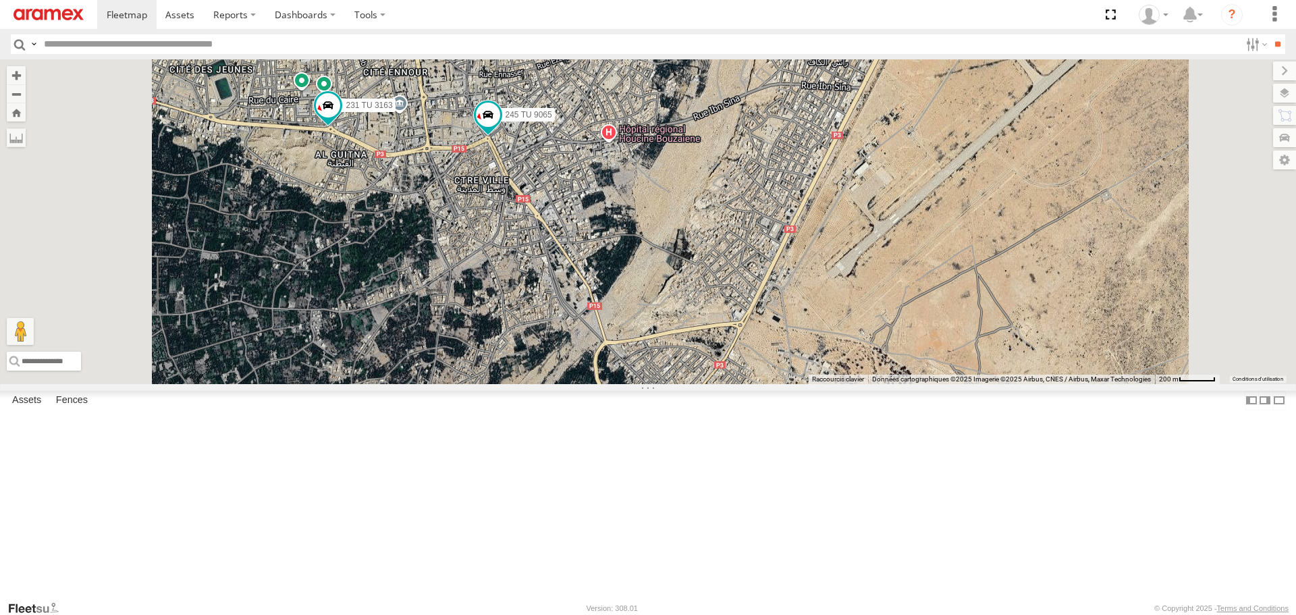
drag, startPoint x: 560, startPoint y: 313, endPoint x: 629, endPoint y: 367, distance: 87.5
click at [621, 364] on div "245 TU 9065 231 TU 3163" at bounding box center [648, 221] width 1296 height 324
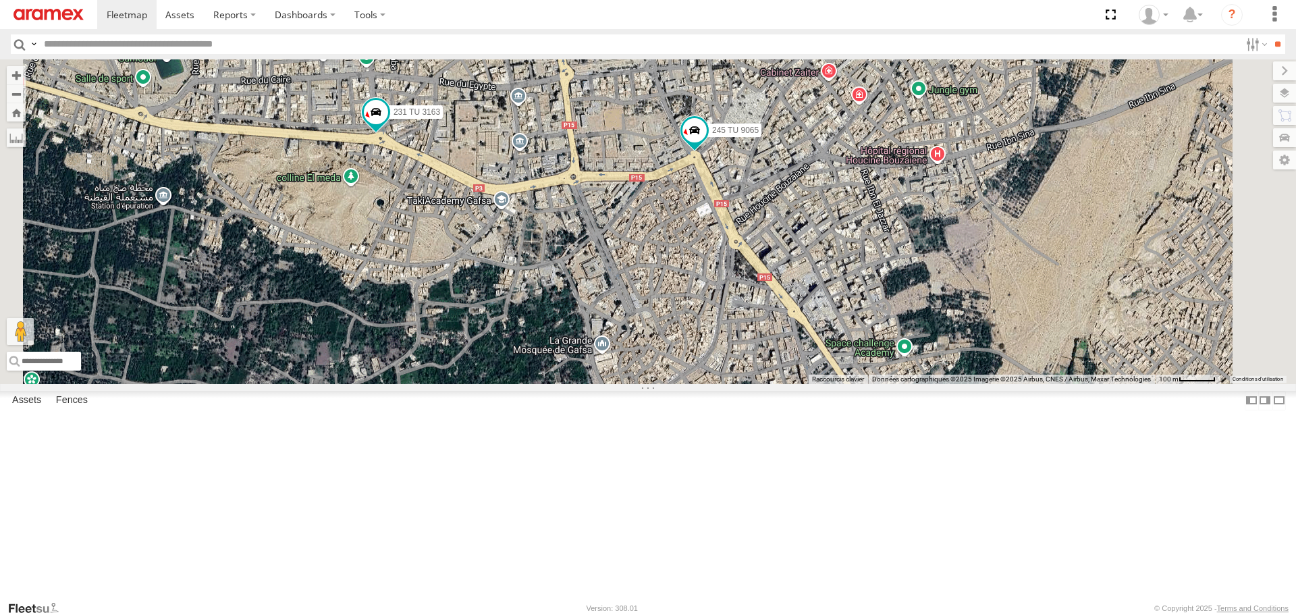
drag, startPoint x: 803, startPoint y: 372, endPoint x: 745, endPoint y: 394, distance: 62.2
click at [745, 384] on div "245 TU 9065 231 TU 3163" at bounding box center [648, 221] width 1296 height 324
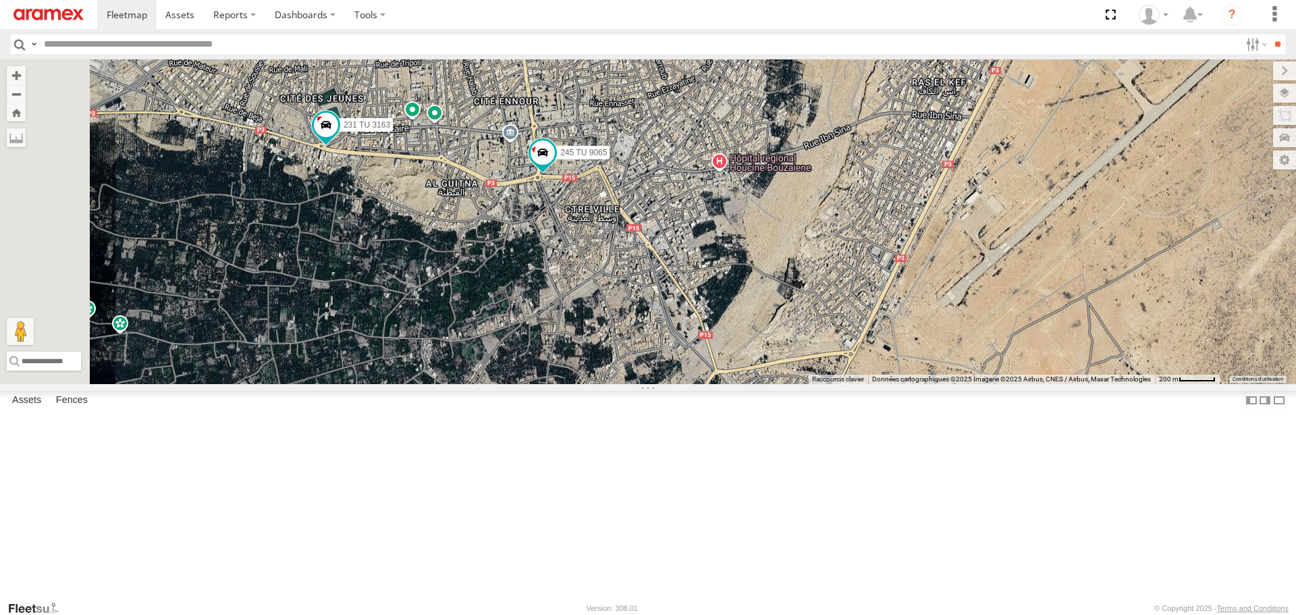
drag, startPoint x: 606, startPoint y: 332, endPoint x: 787, endPoint y: 366, distance: 184.2
click at [776, 366] on div "245 TU 9065 231 TU 3163" at bounding box center [648, 221] width 1296 height 324
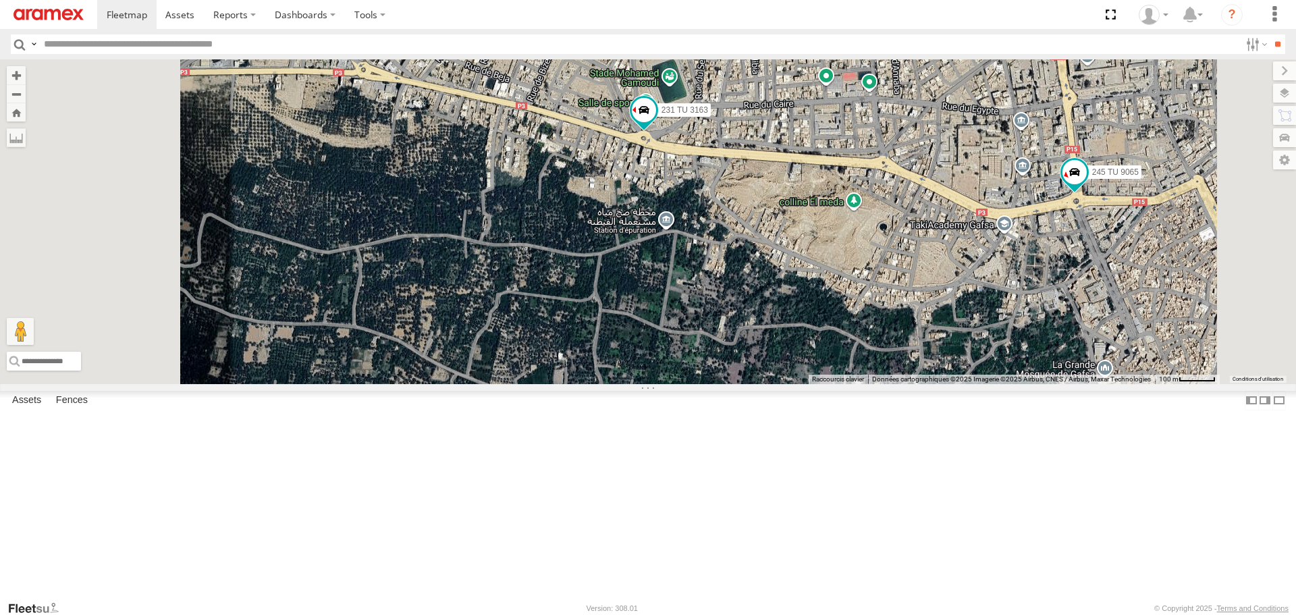
drag, startPoint x: 648, startPoint y: 301, endPoint x: 764, endPoint y: 315, distance: 117.0
click at [763, 315] on div "245 TU 9065 231 TU 3163 247 TU 9974" at bounding box center [648, 221] width 1296 height 324
